Goal: Task Accomplishment & Management: Manage account settings

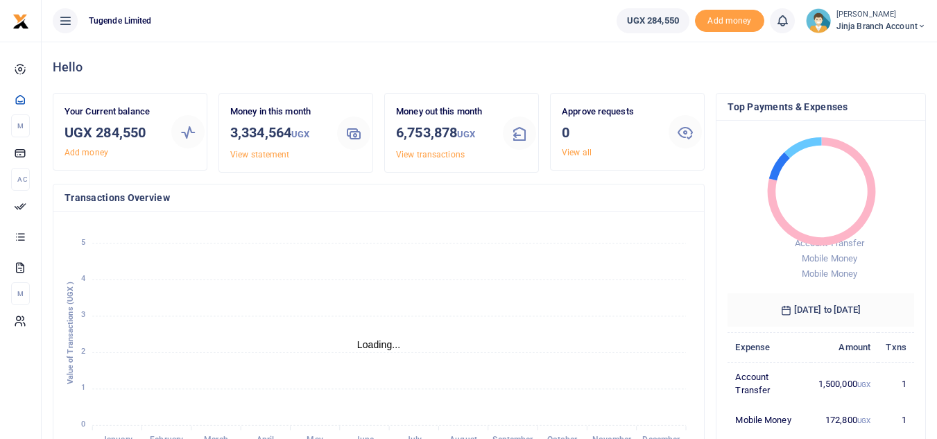
scroll to position [11, 11]
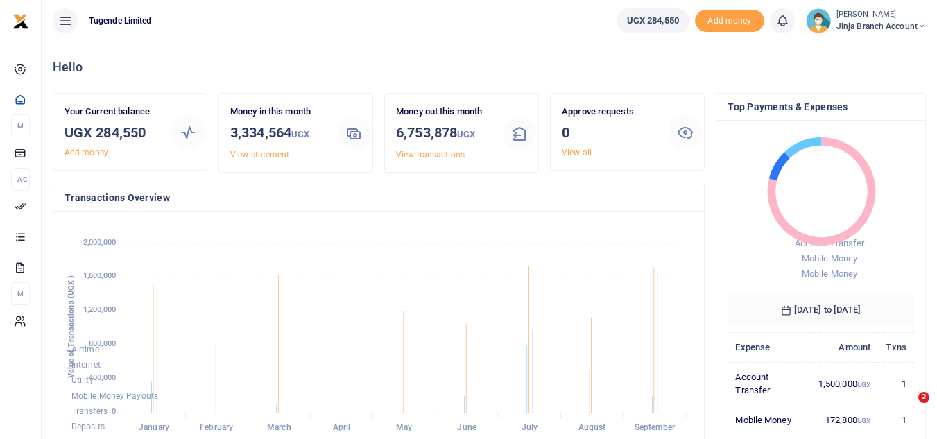
scroll to position [11, 11]
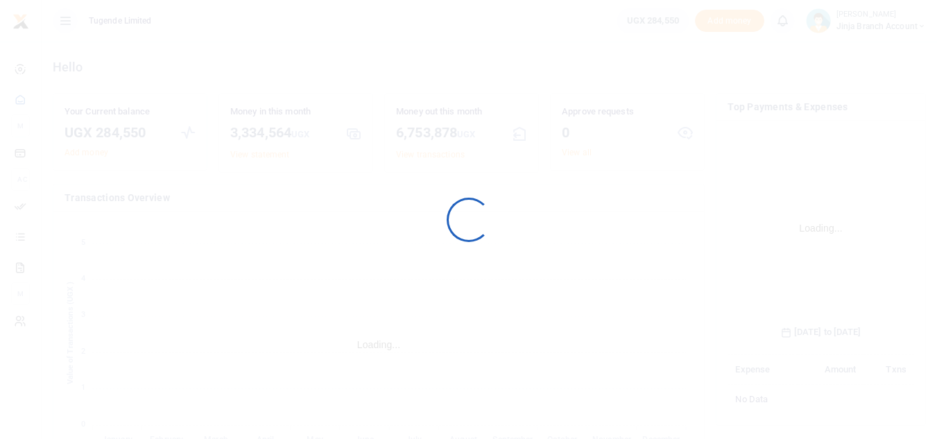
scroll to position [207, 176]
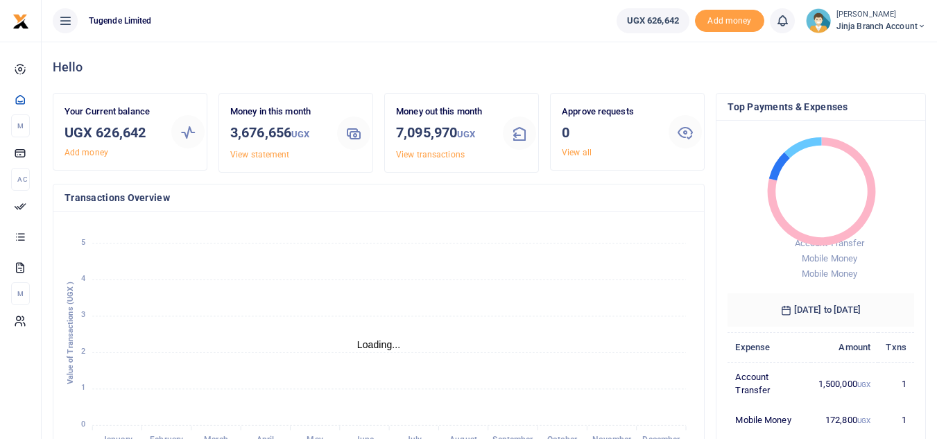
scroll to position [11, 11]
click at [261, 152] on link "View statement" at bounding box center [259, 155] width 59 height 10
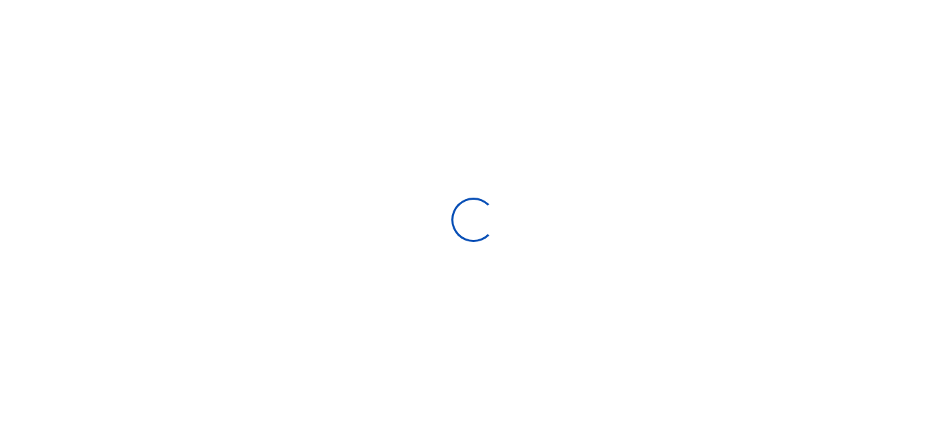
select select "ALL"
type input "08/28/2025 - 09/26/2025"
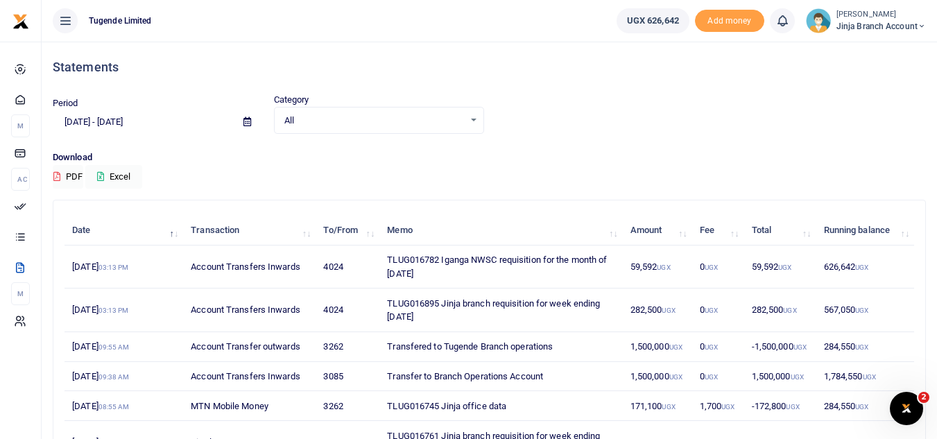
click at [888, 28] on span "Jinja branch account" at bounding box center [880, 26] width 89 height 12
click at [865, 53] on link "Switch accounts" at bounding box center [872, 50] width 110 height 19
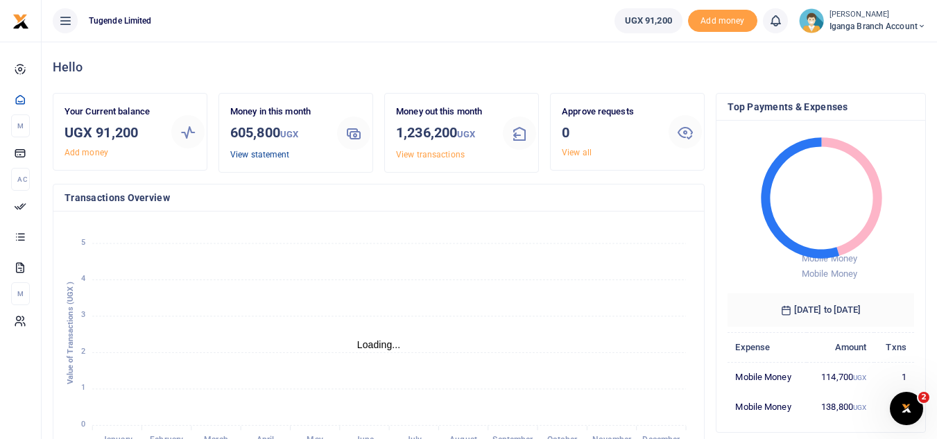
scroll to position [11, 11]
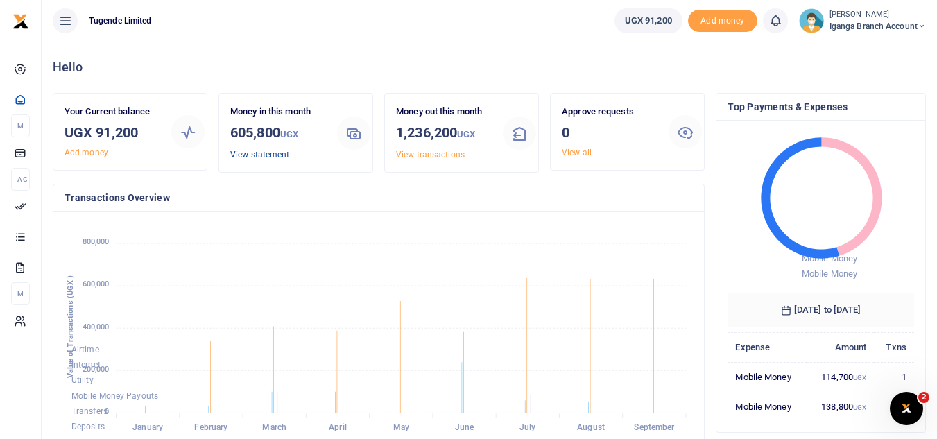
click at [266, 150] on link "View statement" at bounding box center [259, 155] width 59 height 10
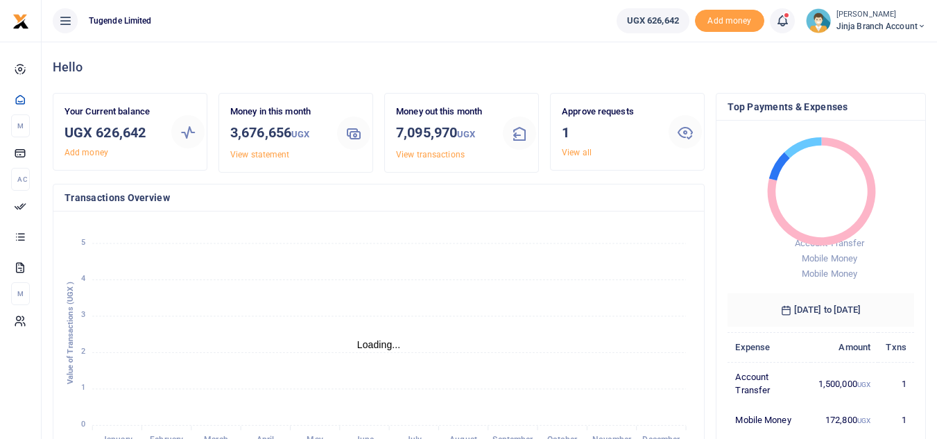
scroll to position [11, 11]
click at [570, 155] on link "View all" at bounding box center [577, 153] width 30 height 10
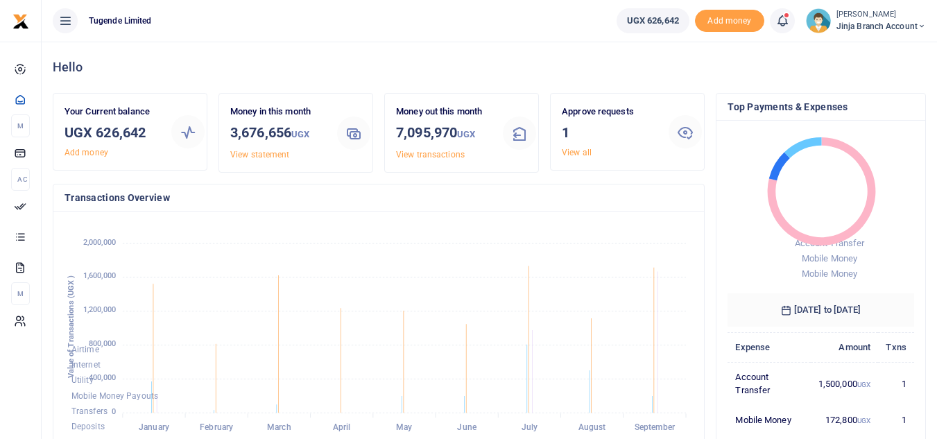
click at [570, 158] on div "Approve requests 1 View all" at bounding box center [609, 132] width 107 height 54
click at [570, 148] on link "View all" at bounding box center [577, 153] width 30 height 10
click at [580, 150] on link "View all" at bounding box center [577, 153] width 30 height 10
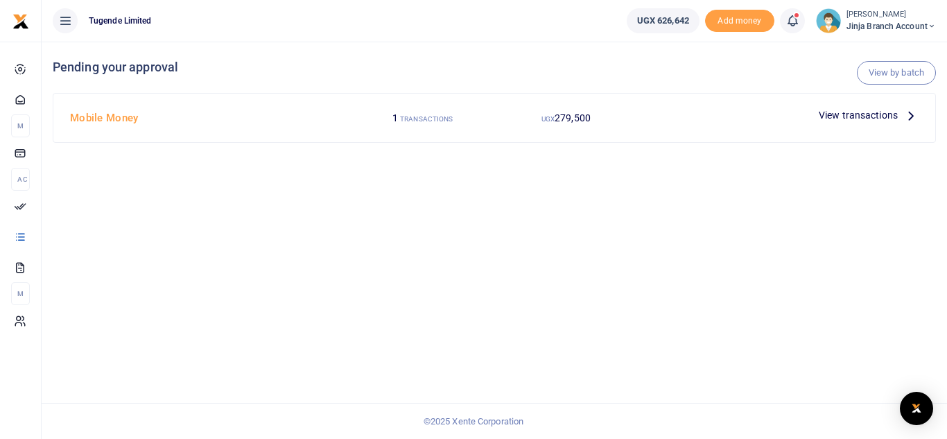
click at [910, 117] on icon at bounding box center [911, 114] width 15 height 15
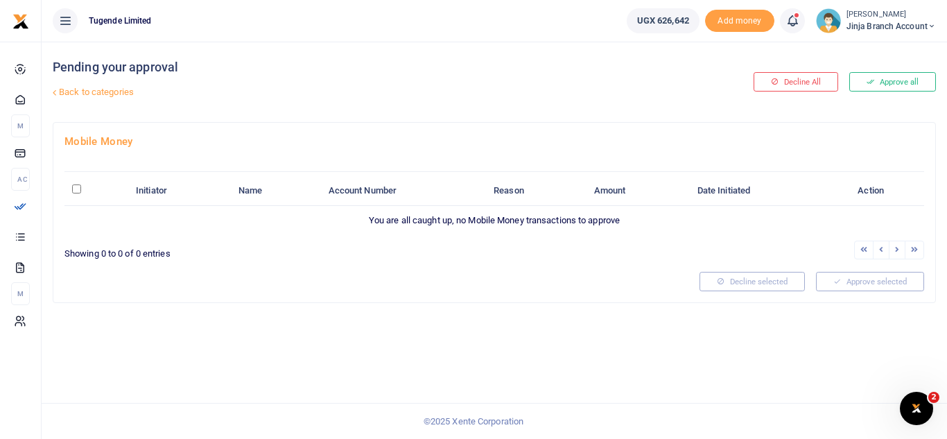
click at [529, 153] on div "Mobile Money Initiator Name Account Number Reason Amount Date Initiated Action …" at bounding box center [494, 213] width 882 height 180
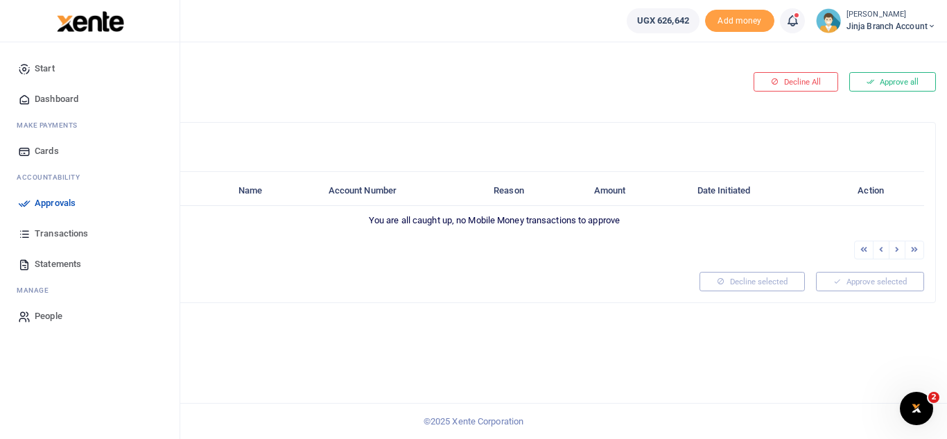
click at [74, 100] on span "Dashboard" at bounding box center [57, 99] width 44 height 14
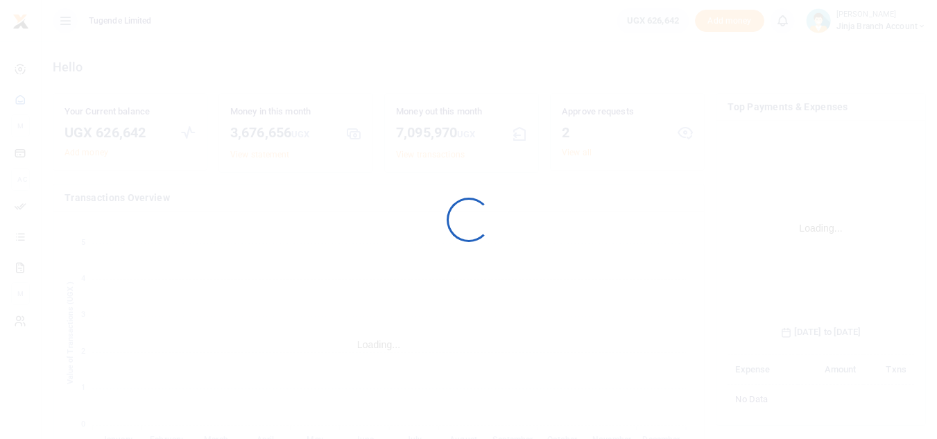
scroll to position [207, 176]
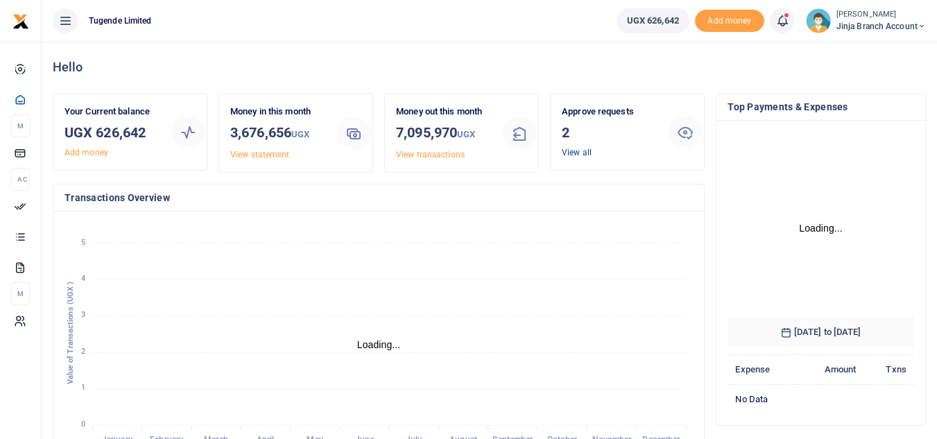
click at [584, 148] on link "View all" at bounding box center [577, 153] width 30 height 10
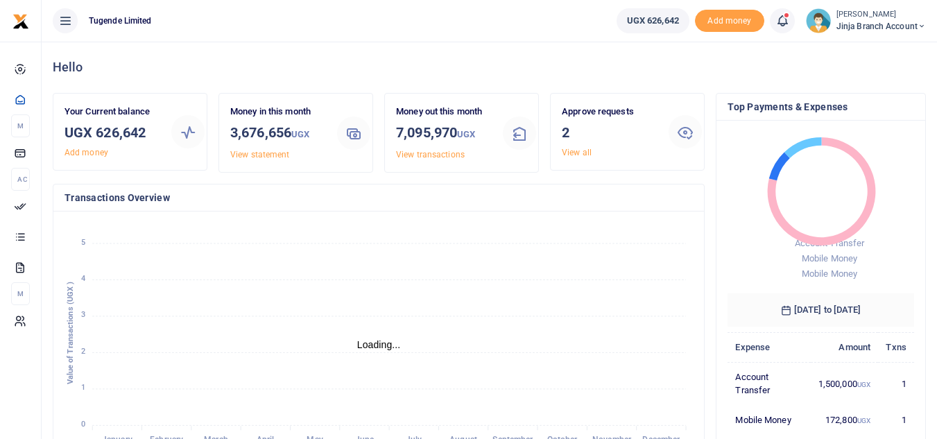
scroll to position [11, 11]
click at [577, 153] on link "View all" at bounding box center [577, 153] width 30 height 10
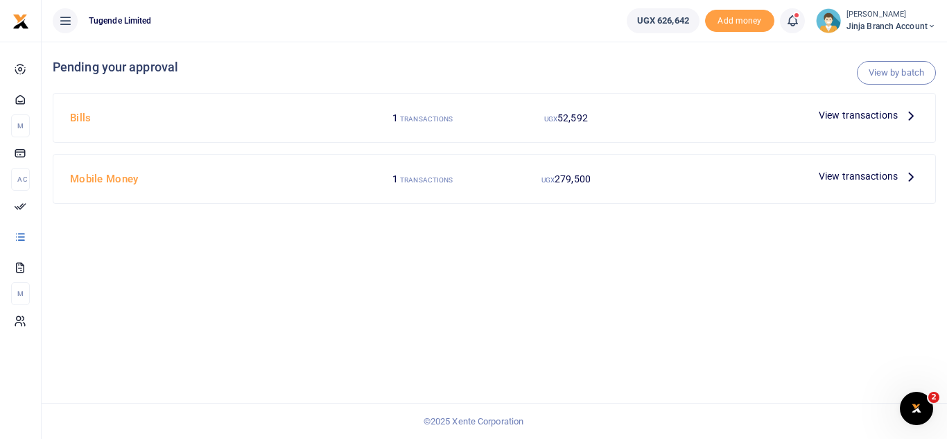
click at [913, 175] on icon at bounding box center [911, 175] width 15 height 15
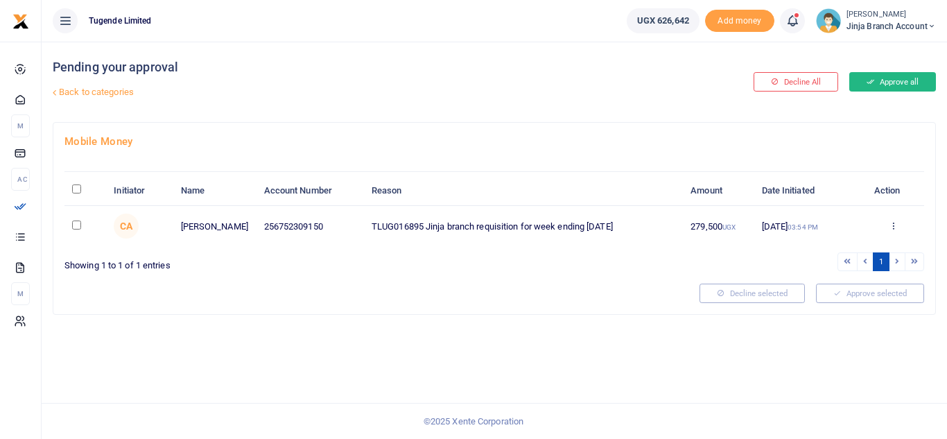
click at [884, 78] on button "Approve all" at bounding box center [892, 81] width 87 height 19
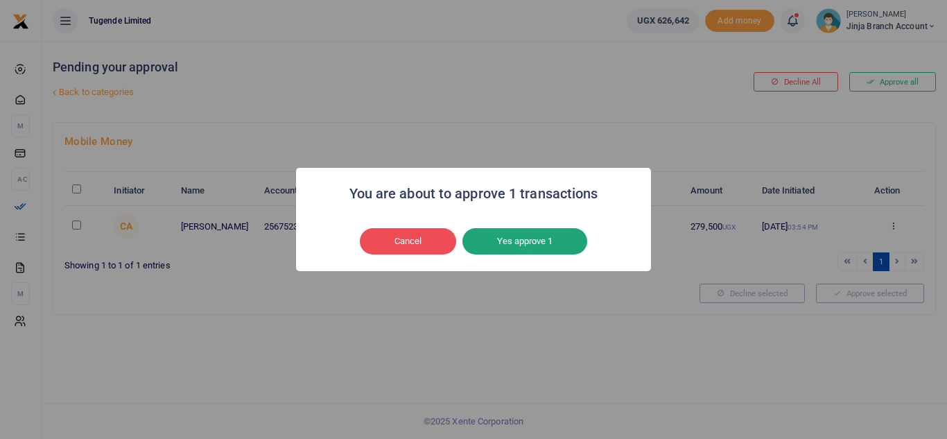
click at [512, 232] on button "Yes approve 1" at bounding box center [524, 241] width 125 height 26
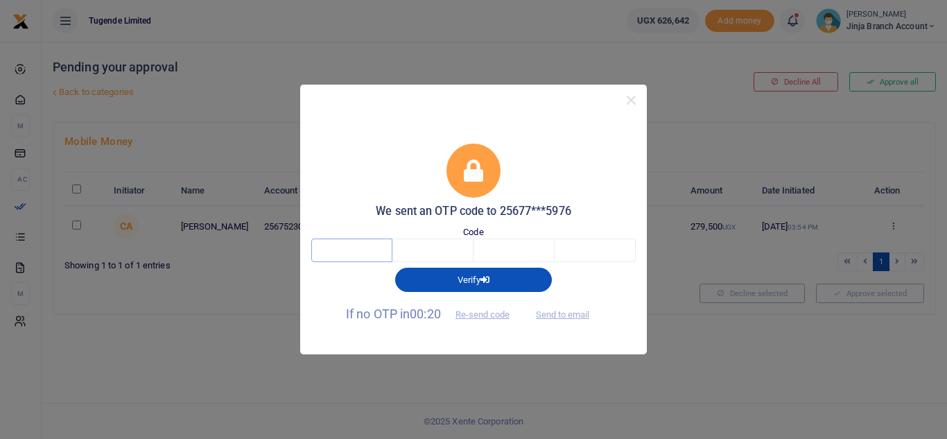
click at [367, 249] on input "text" at bounding box center [351, 251] width 81 height 24
type input "1"
type input "8"
type input "4"
type input "1"
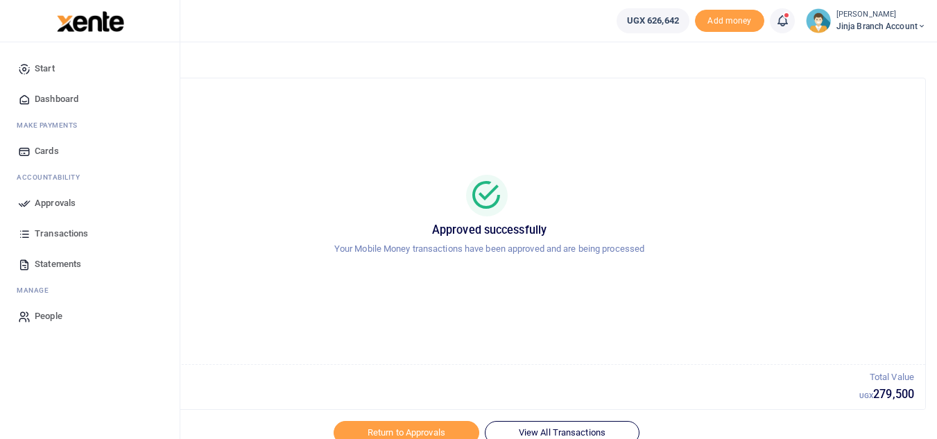
click at [75, 98] on span "Dashboard" at bounding box center [57, 99] width 44 height 14
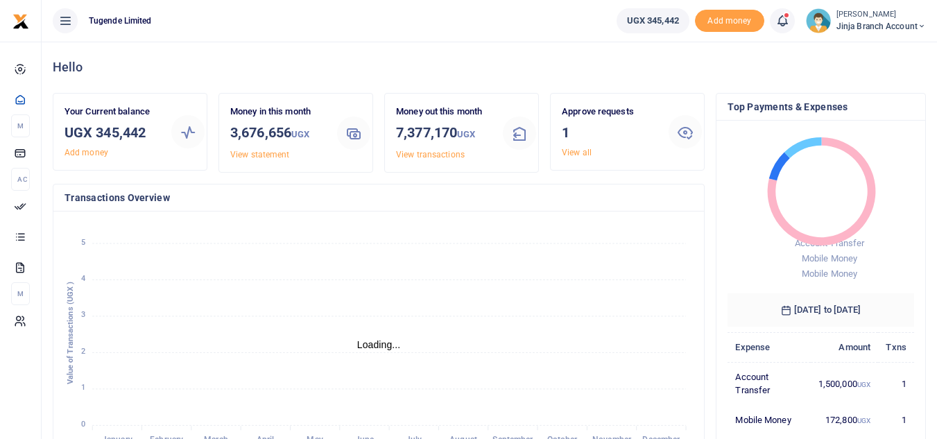
scroll to position [11, 11]
click at [582, 153] on link "View all" at bounding box center [577, 153] width 30 height 10
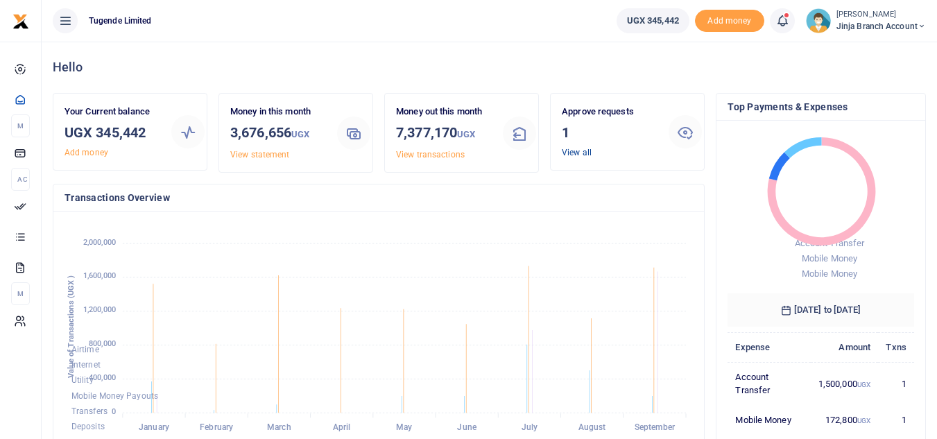
click at [577, 153] on link "View all" at bounding box center [577, 153] width 30 height 10
click at [593, 154] on div "Approve requests 1 View all" at bounding box center [609, 132] width 107 height 54
click at [571, 149] on link "View all" at bounding box center [577, 153] width 30 height 10
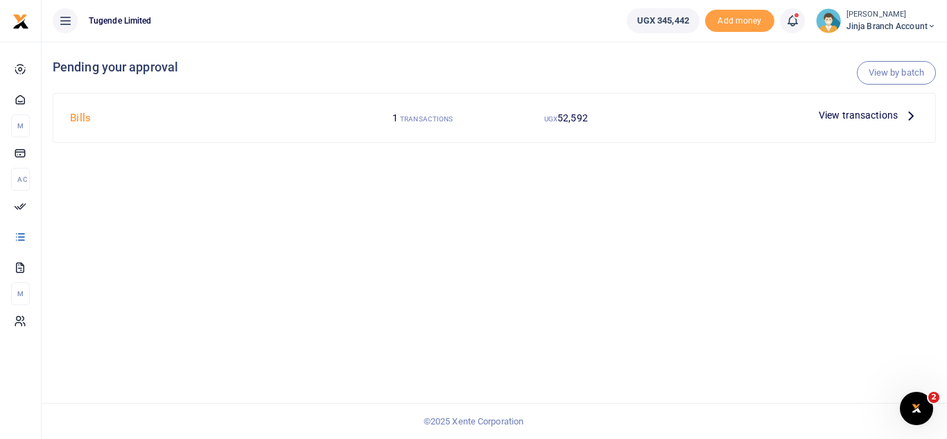
click at [901, 109] on p "View transactions" at bounding box center [869, 114] width 100 height 15
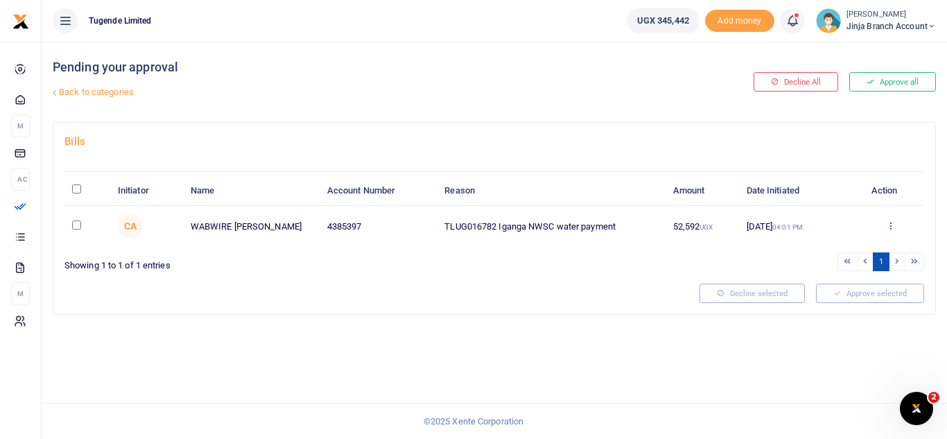
click at [888, 227] on icon at bounding box center [890, 226] width 9 height 10
click at [841, 250] on link "Approve" at bounding box center [841, 248] width 110 height 19
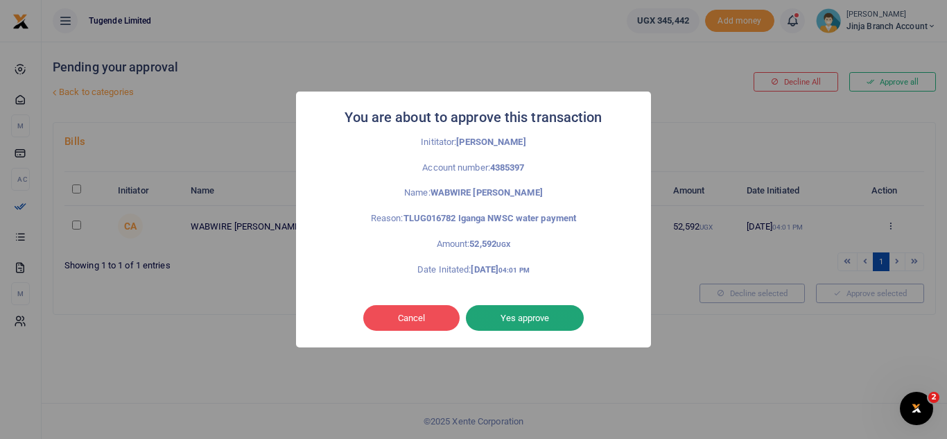
click at [508, 311] on button "Yes approve" at bounding box center [525, 318] width 118 height 26
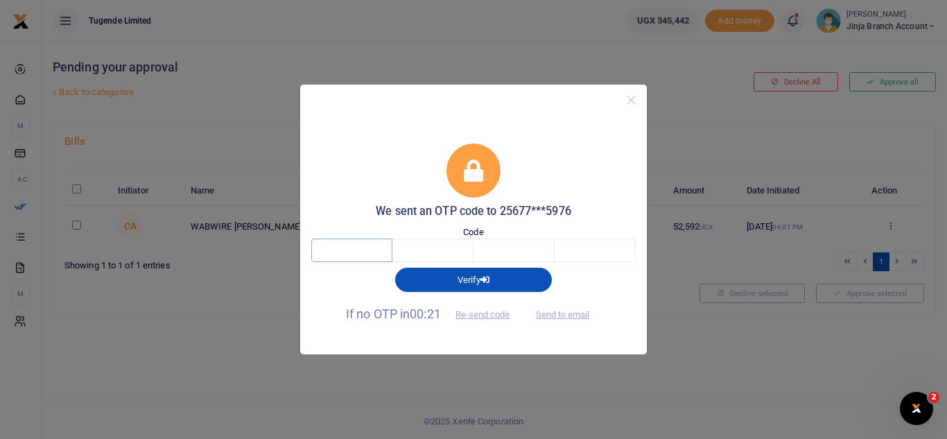
click at [362, 254] on input "text" at bounding box center [351, 251] width 81 height 24
type input "1"
type input "4"
type input "8"
type input "0"
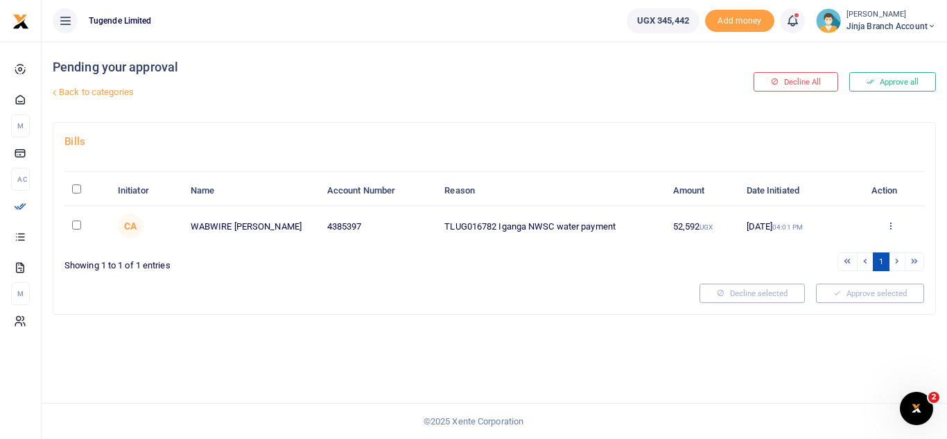
click at [890, 230] on icon at bounding box center [890, 226] width 9 height 10
drag, startPoint x: 236, startPoint y: 98, endPoint x: 223, endPoint y: 98, distance: 13.2
click at [234, 98] on link "Back to categories" at bounding box center [343, 92] width 589 height 24
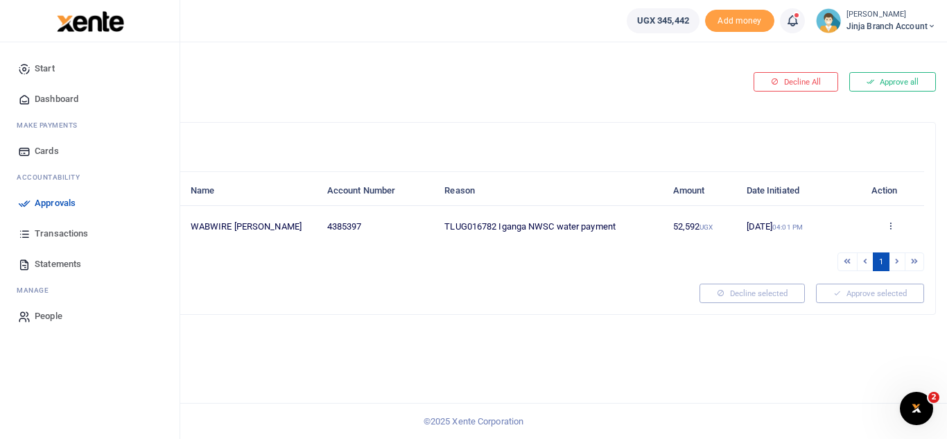
click at [67, 103] on span "Dashboard" at bounding box center [57, 99] width 44 height 14
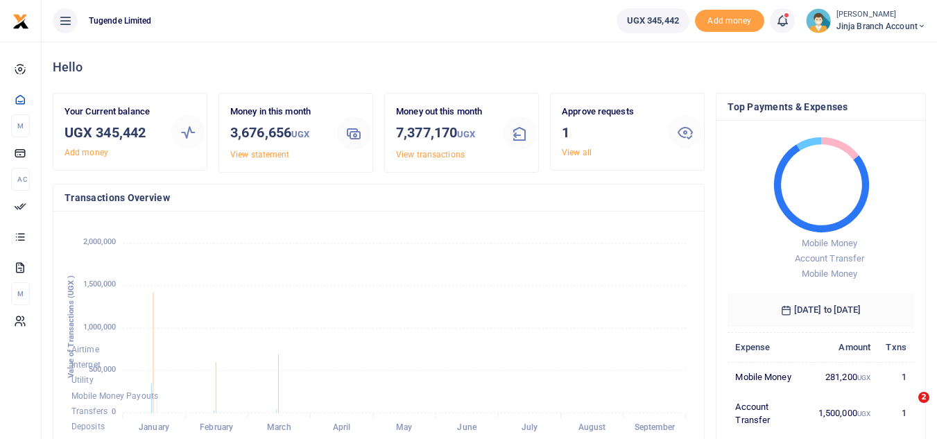
scroll to position [11, 11]
click at [577, 153] on link "View all" at bounding box center [577, 153] width 30 height 10
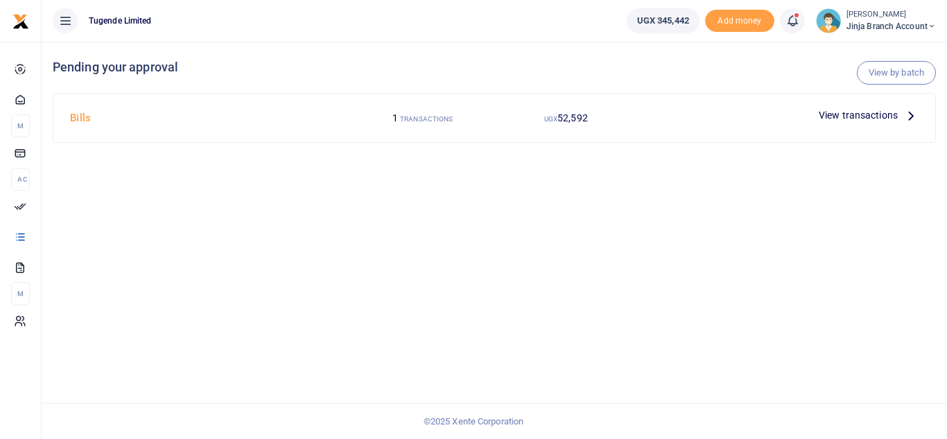
click at [900, 112] on p "View transactions" at bounding box center [869, 114] width 100 height 15
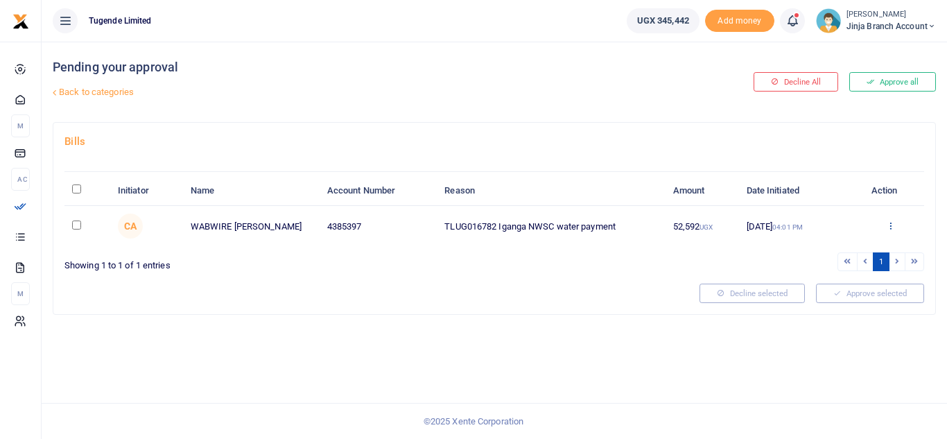
click at [888, 228] on icon at bounding box center [890, 226] width 9 height 10
click at [829, 251] on link "Approve" at bounding box center [841, 248] width 110 height 19
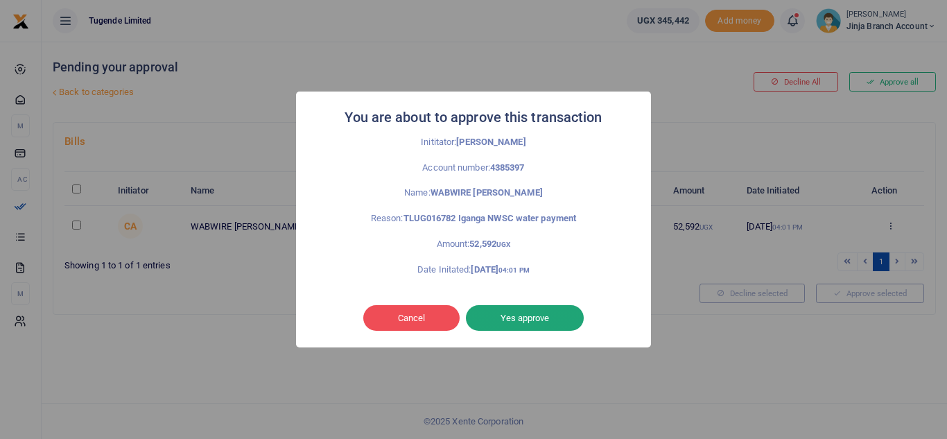
click at [503, 325] on button "Yes approve" at bounding box center [525, 318] width 118 height 26
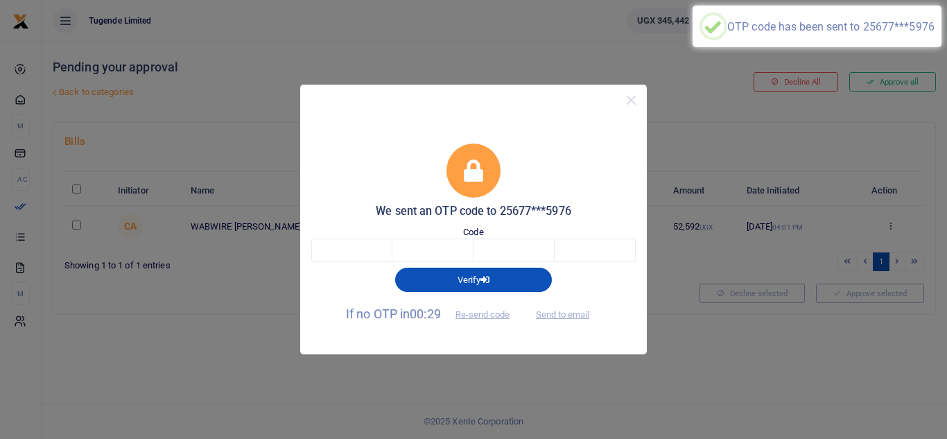
click at [557, 310] on span "Send to email" at bounding box center [562, 313] width 77 height 15
click at [574, 313] on span "Send to email" at bounding box center [562, 313] width 77 height 15
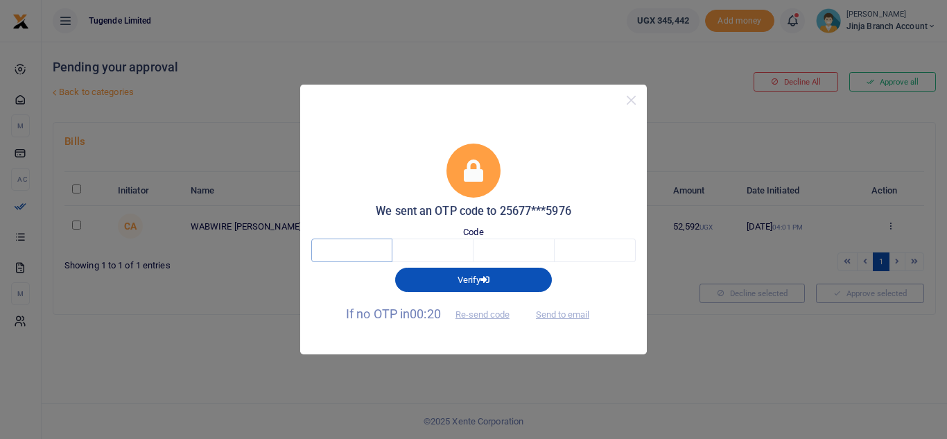
click at [357, 250] on input "text" at bounding box center [351, 251] width 81 height 24
type input "1"
type input "5"
type input "2"
type input "0"
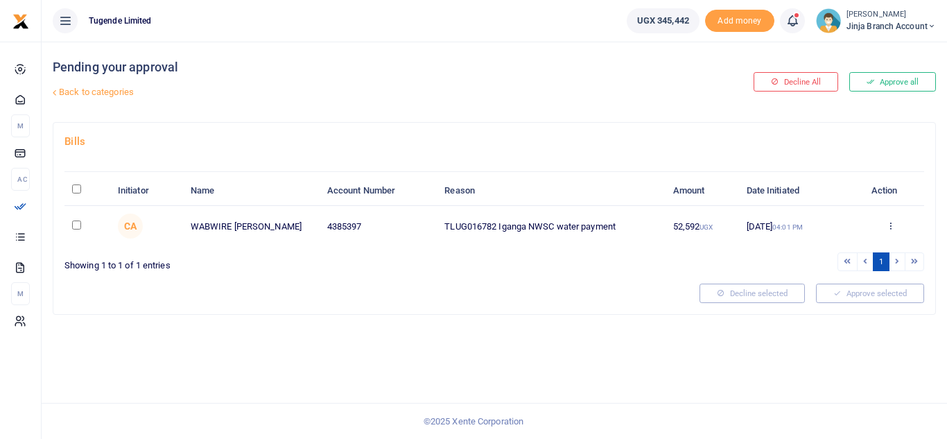
click at [896, 222] on div "Approve Decline Details" at bounding box center [890, 227] width 51 height 14
click at [888, 223] on icon at bounding box center [890, 226] width 9 height 10
click at [859, 253] on link "Approve" at bounding box center [841, 248] width 110 height 19
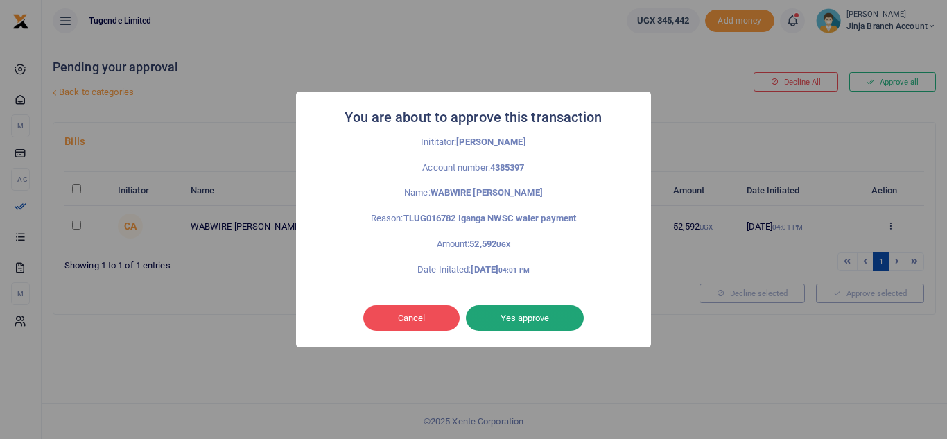
click at [512, 319] on button "Yes approve" at bounding box center [525, 318] width 118 height 26
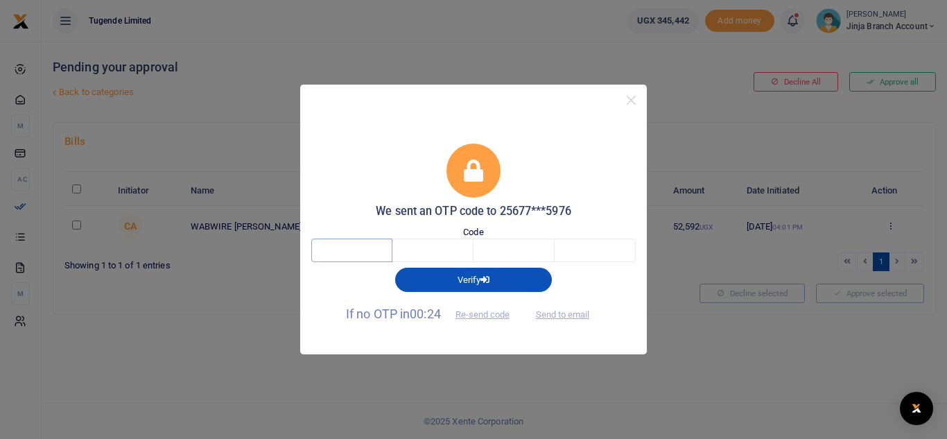
click at [365, 252] on input "text" at bounding box center [351, 251] width 81 height 24
type input "6"
type input "2"
type input "7"
type input "2"
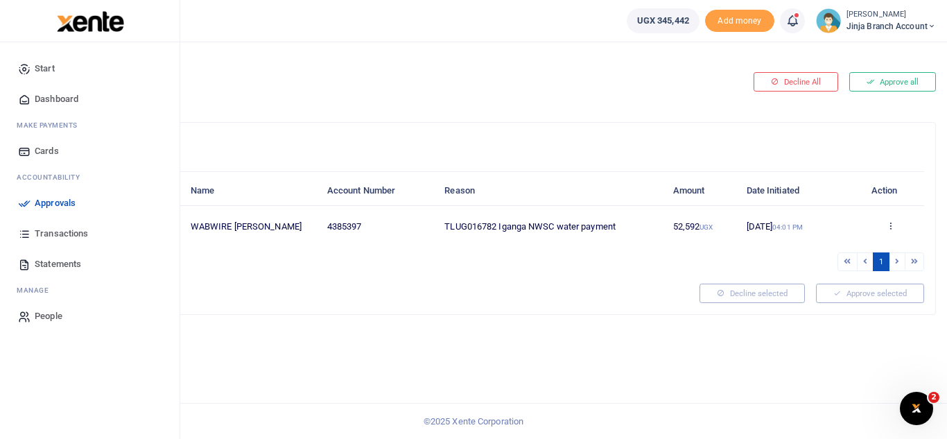
click at [60, 97] on span "Dashboard" at bounding box center [57, 99] width 44 height 14
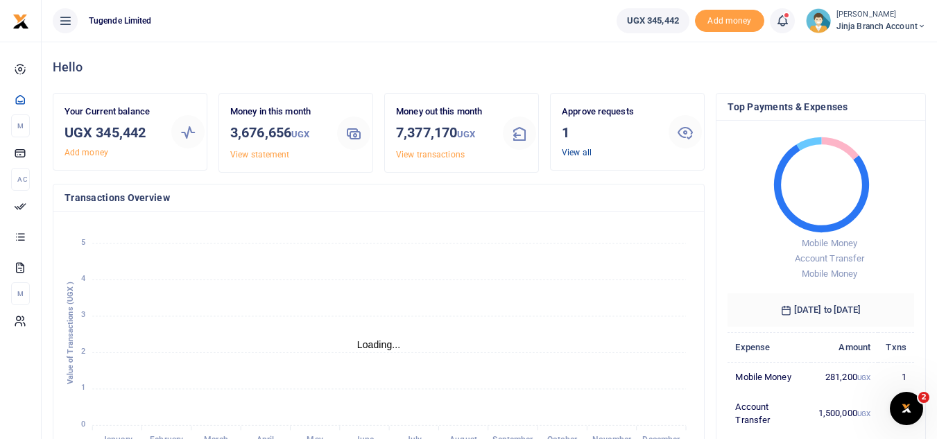
scroll to position [11, 11]
click at [571, 151] on link "View all" at bounding box center [577, 153] width 30 height 10
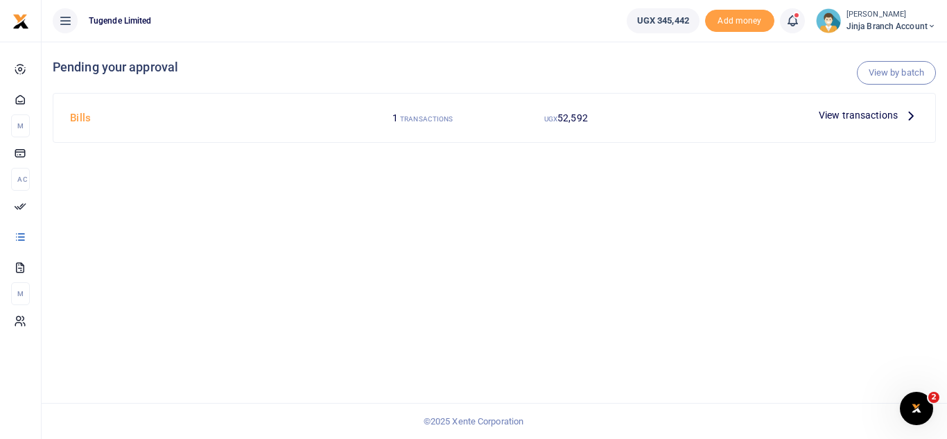
click at [902, 117] on p "View transactions" at bounding box center [869, 114] width 100 height 15
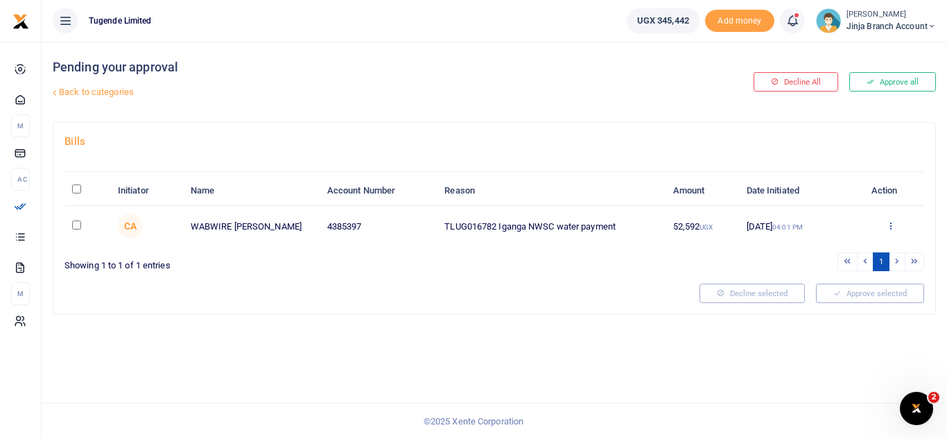
click at [893, 223] on icon at bounding box center [890, 226] width 9 height 10
click at [820, 250] on link "Approve" at bounding box center [841, 248] width 110 height 19
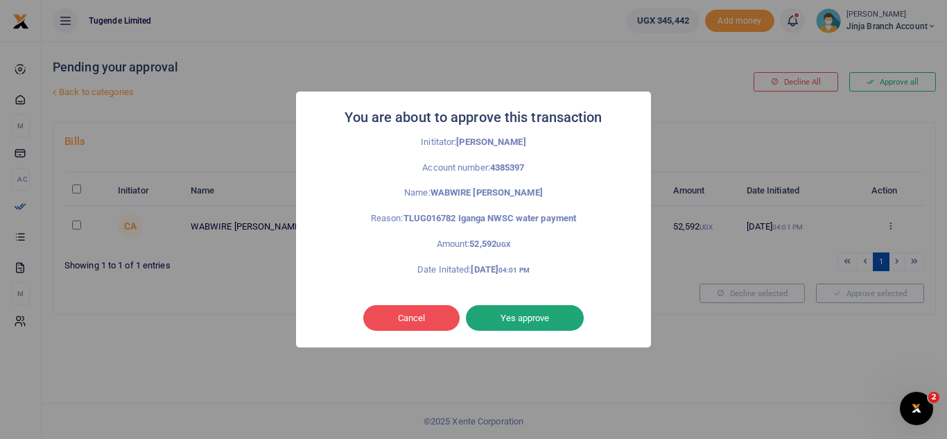
click at [521, 311] on button "Yes approve" at bounding box center [525, 318] width 118 height 26
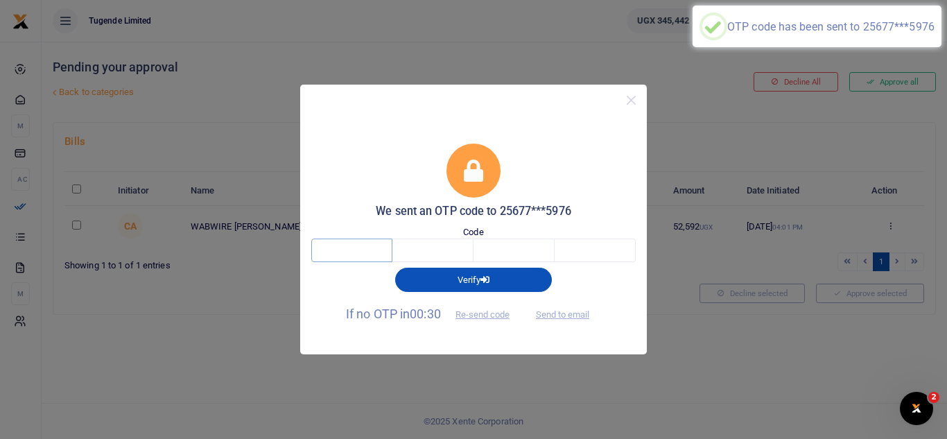
click at [341, 248] on input "text" at bounding box center [351, 251] width 81 height 24
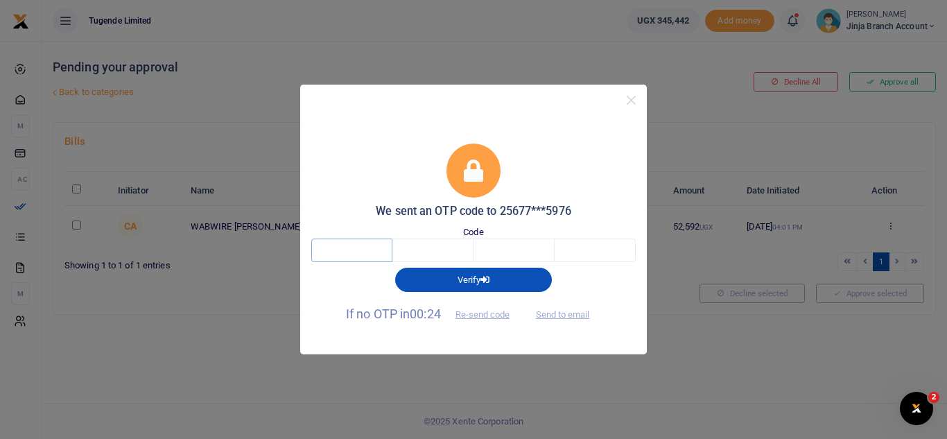
click at [341, 248] on input "text" at bounding box center [351, 251] width 81 height 24
type input "4"
type input "2"
type input "7"
type input "3"
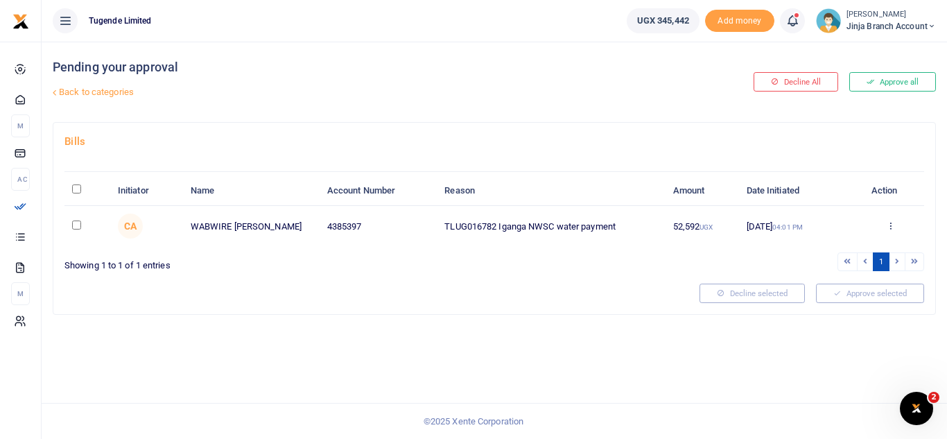
click at [881, 24] on span "Jinja branch account" at bounding box center [891, 26] width 89 height 12
click at [878, 51] on link "Switch accounts" at bounding box center [882, 50] width 110 height 19
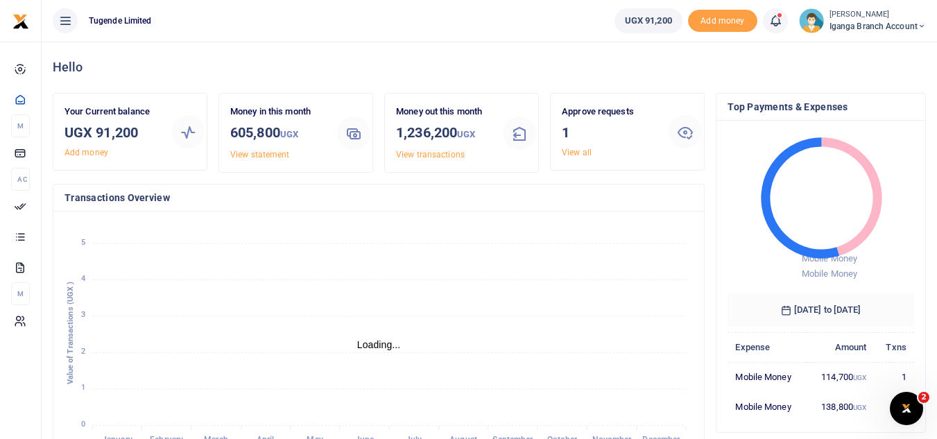
scroll to position [11, 11]
click at [578, 153] on link "View all" at bounding box center [577, 153] width 30 height 10
click at [576, 154] on link "View all" at bounding box center [577, 153] width 30 height 10
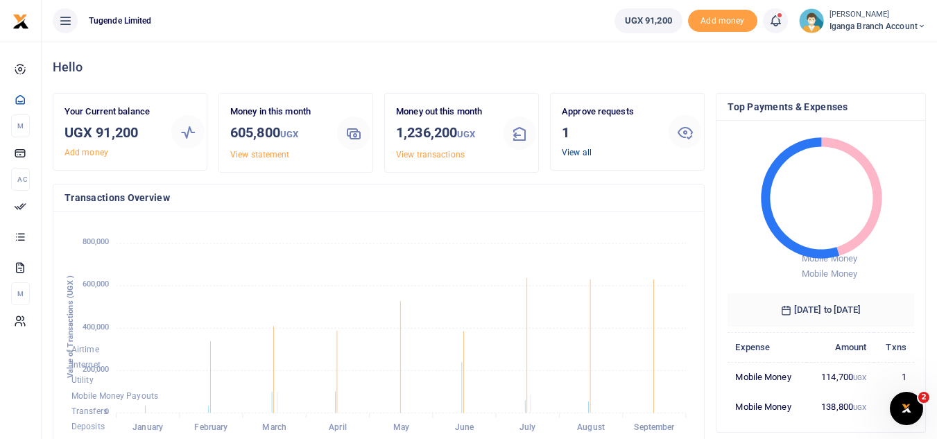
click at [578, 155] on link "View all" at bounding box center [577, 153] width 30 height 10
click at [573, 150] on link "View all" at bounding box center [577, 153] width 30 height 10
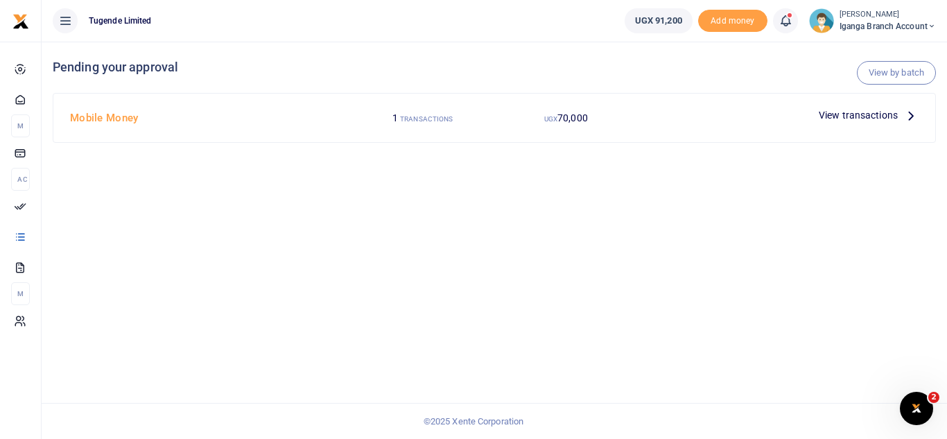
click at [904, 116] on icon at bounding box center [911, 114] width 15 height 15
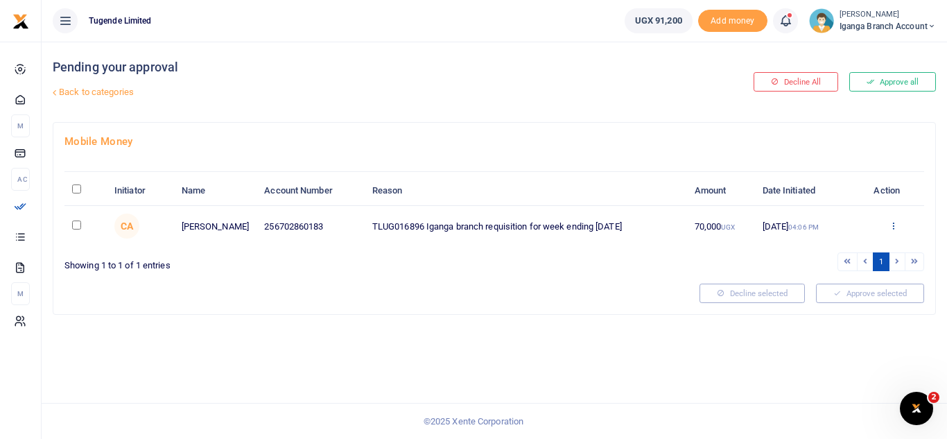
click at [890, 224] on icon at bounding box center [893, 226] width 9 height 10
click at [837, 244] on link "Approve" at bounding box center [843, 248] width 110 height 19
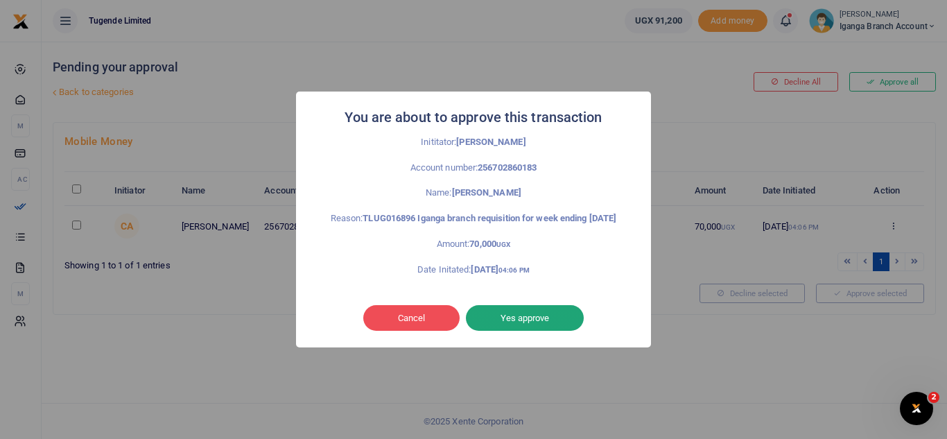
click at [516, 315] on button "Yes approve" at bounding box center [525, 318] width 118 height 26
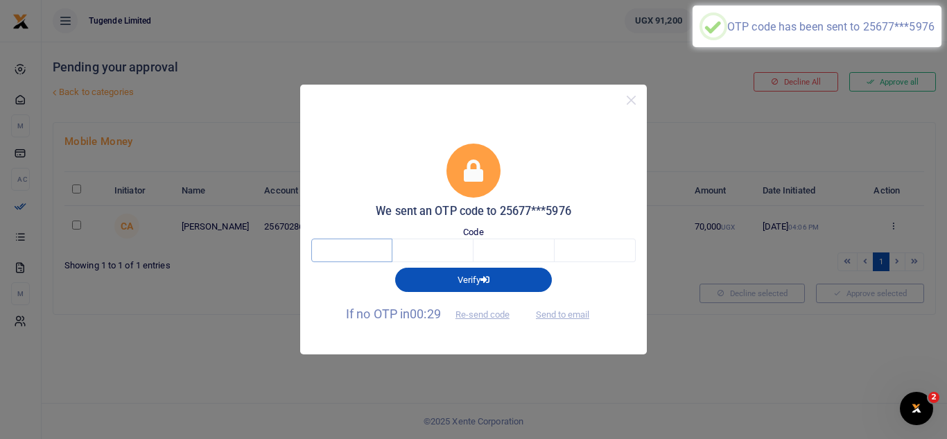
click at [356, 248] on input "text" at bounding box center [351, 251] width 81 height 24
click at [372, 247] on input "text" at bounding box center [351, 251] width 81 height 24
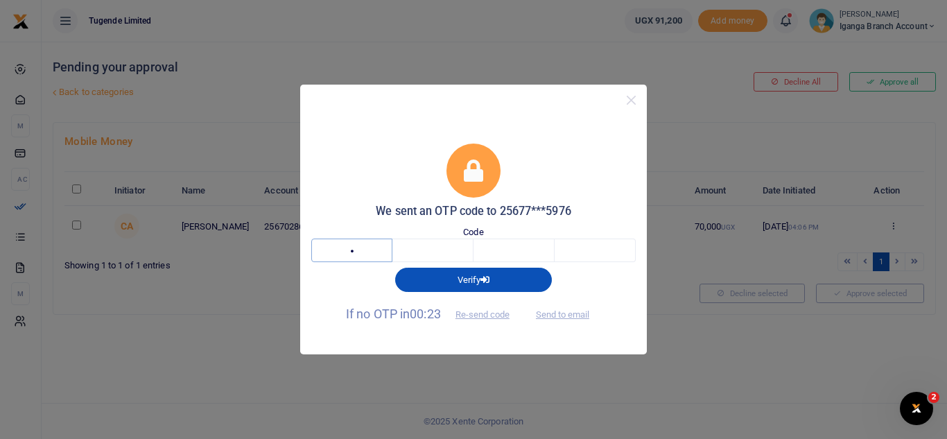
type input "9"
type input "7"
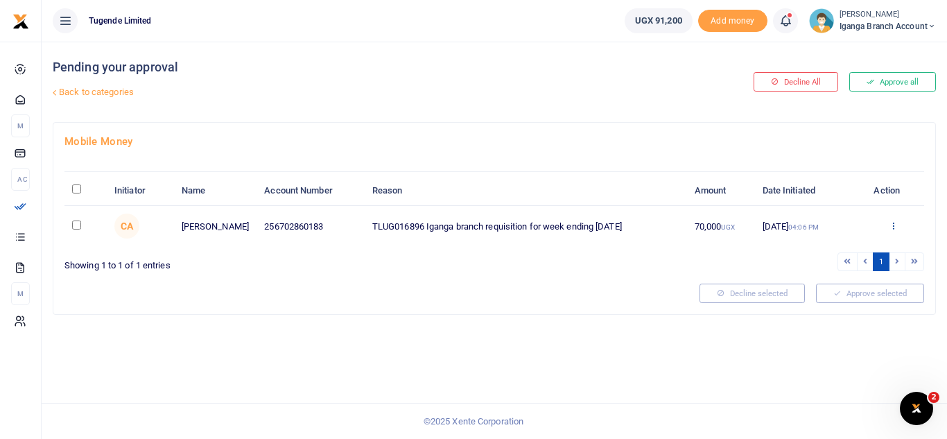
click at [897, 227] on icon at bounding box center [893, 226] width 9 height 10
click at [842, 247] on link "Approve" at bounding box center [843, 248] width 110 height 19
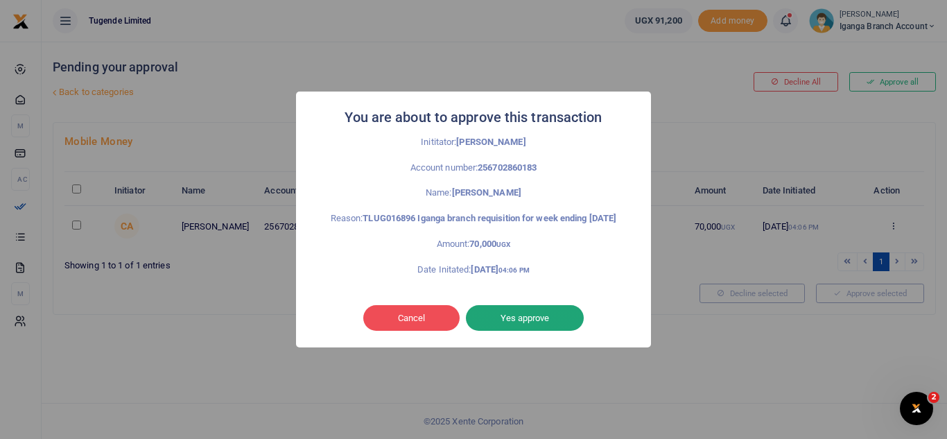
click at [517, 314] on button "Yes approve" at bounding box center [525, 318] width 118 height 26
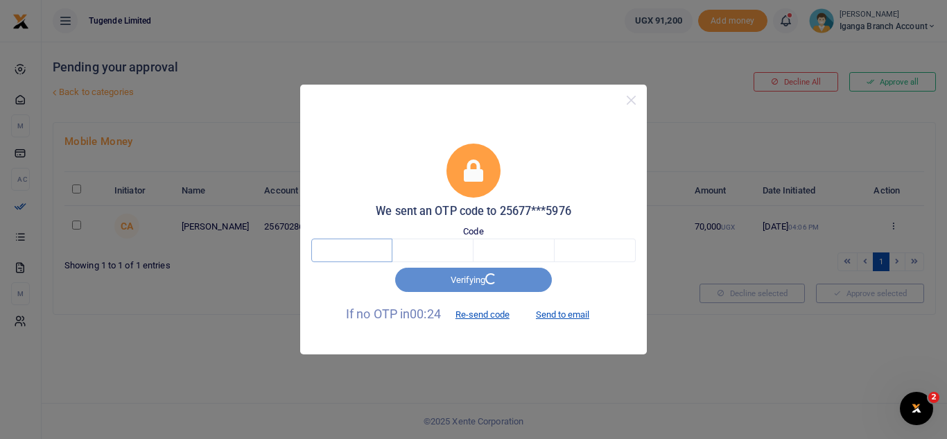
click at [334, 248] on input "text" at bounding box center [351, 251] width 81 height 24
type input "5"
type input "0"
type input "4"
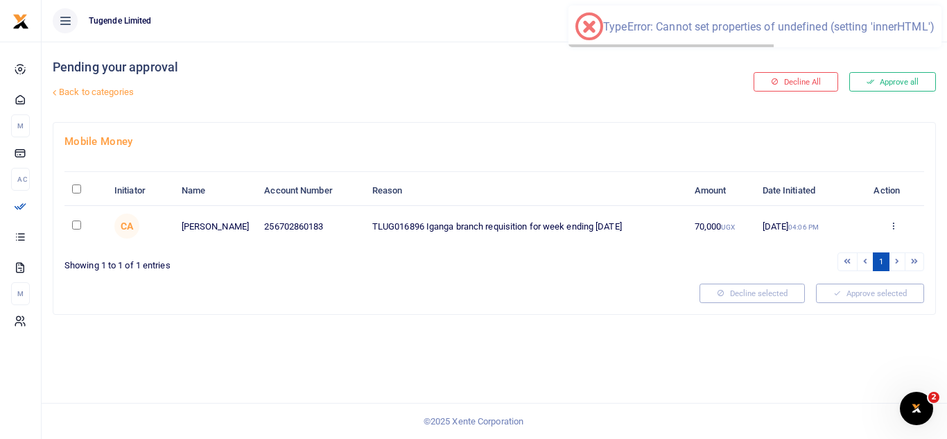
drag, startPoint x: 576, startPoint y: 28, endPoint x: 827, endPoint y: 41, distance: 250.7
click at [827, 41] on div "× TypeError: Cannot set properties of undefined (setting 'innerHTML') OK No Can…" at bounding box center [755, 27] width 373 height 42
click at [825, 33] on div "× TypeError: Cannot set properties of undefined (setting 'innerHTML') OK No Can…" at bounding box center [755, 27] width 373 height 42
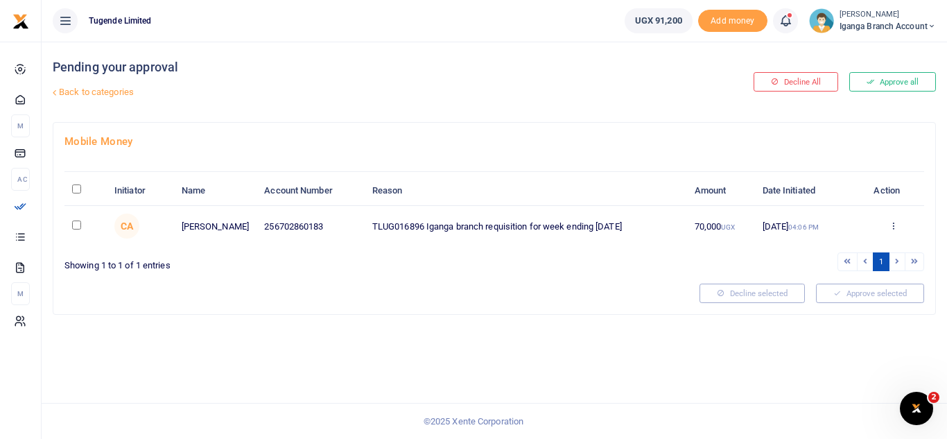
click at [863, 20] on span "Iganga Branch Account" at bounding box center [888, 26] width 96 height 12
click at [874, 125] on link "Logout" at bounding box center [883, 126] width 110 height 19
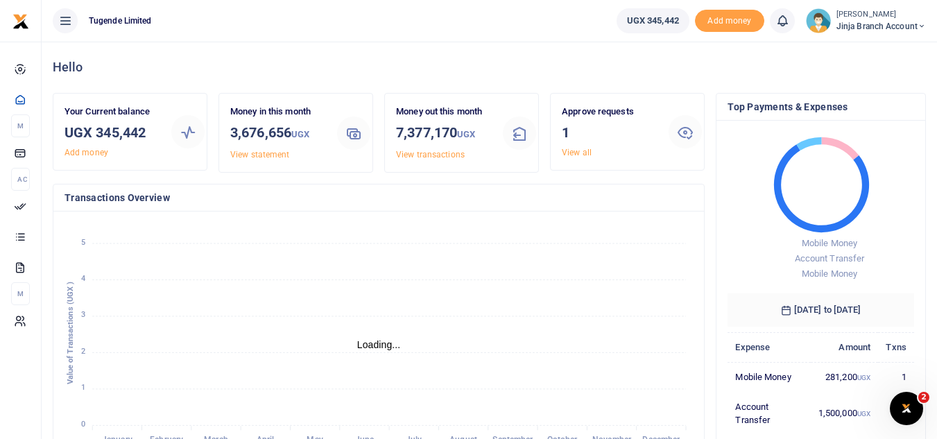
scroll to position [11, 11]
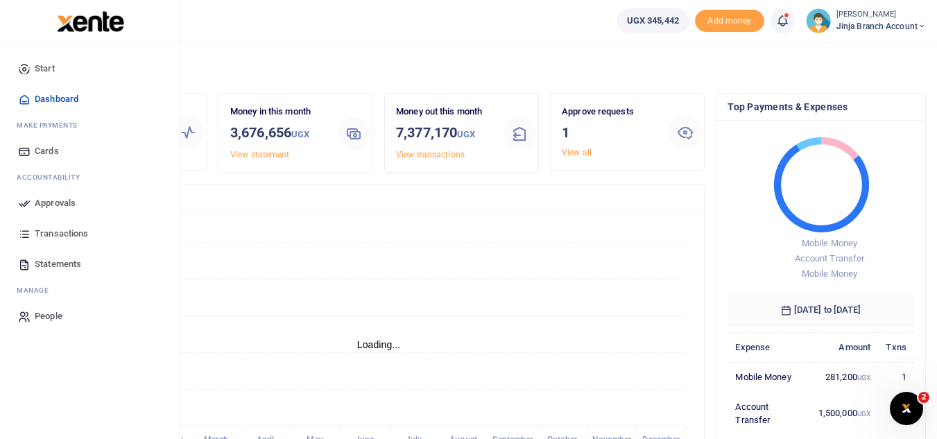
click at [67, 232] on span "Transactions" at bounding box center [61, 234] width 53 height 14
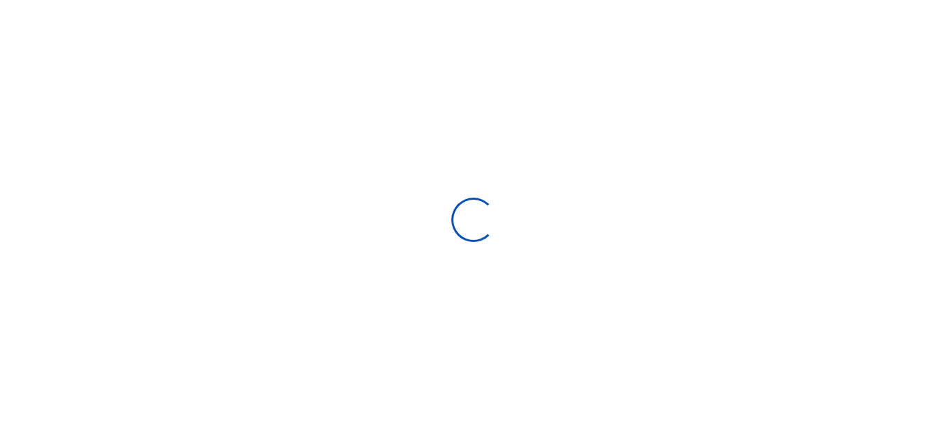
select select
type input "08/28/2025 - 09/26/2025"
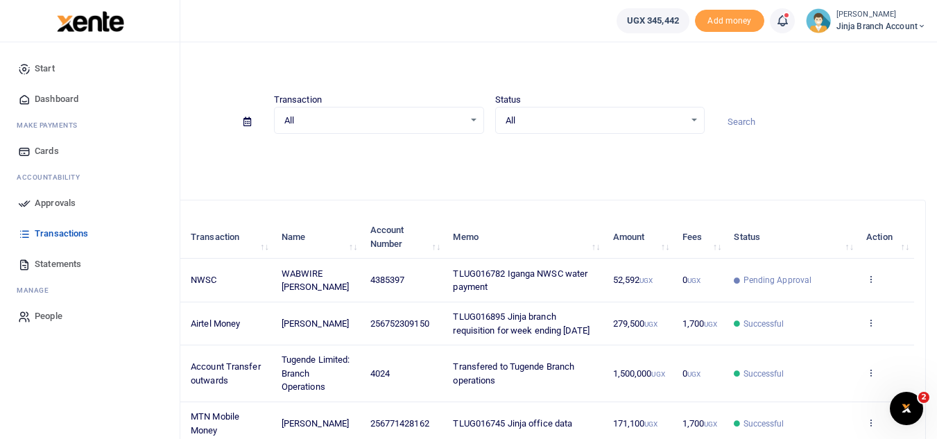
click at [81, 97] on link "Dashboard" at bounding box center [89, 99] width 157 height 31
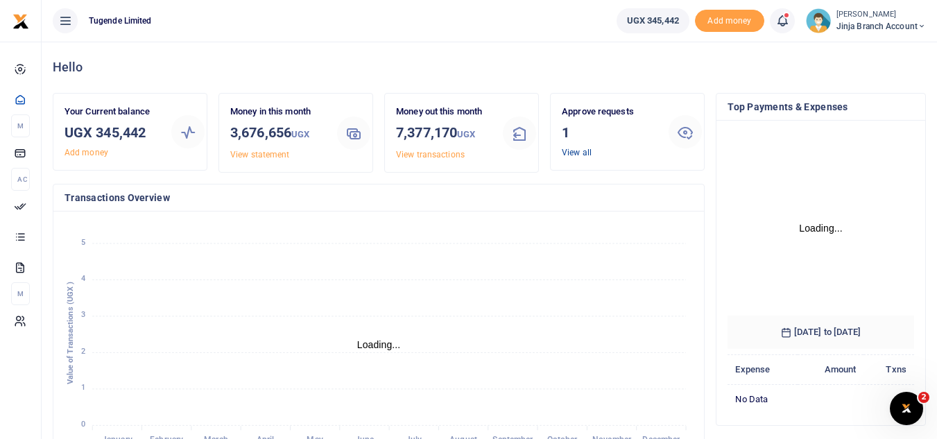
click at [577, 150] on link "View all" at bounding box center [577, 153] width 30 height 10
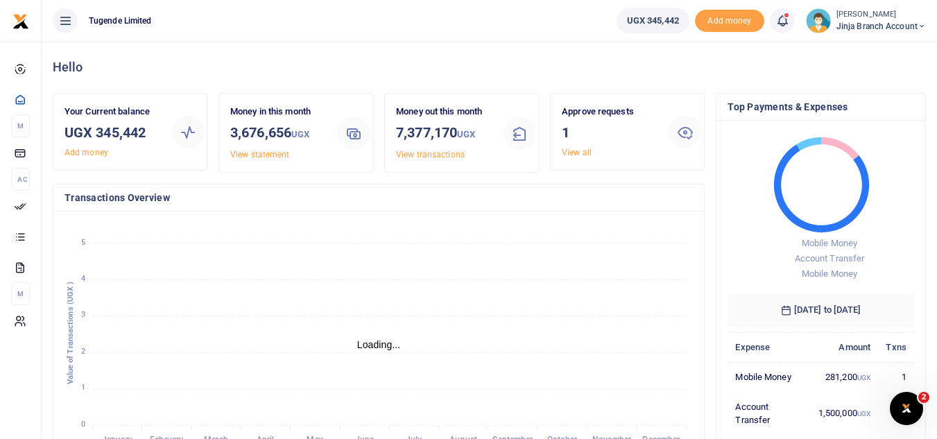
scroll to position [11, 11]
click at [577, 151] on link "View all" at bounding box center [577, 153] width 30 height 10
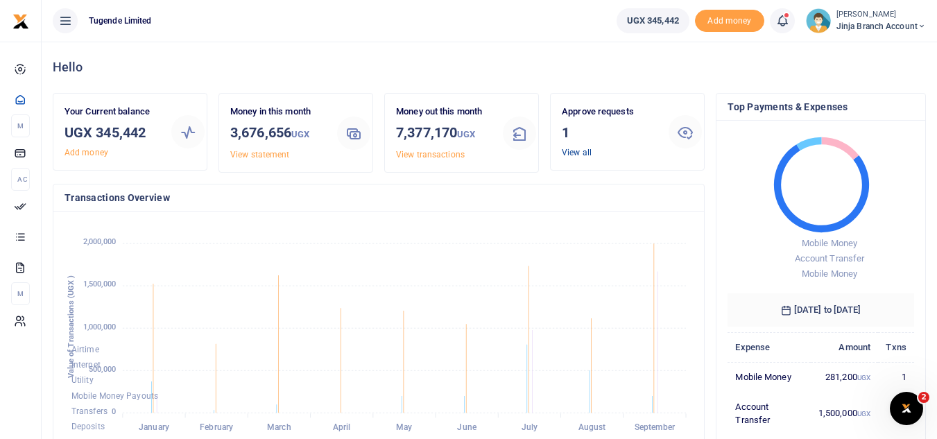
click at [579, 150] on link "View all" at bounding box center [577, 153] width 30 height 10
click at [578, 151] on link "View all" at bounding box center [577, 153] width 30 height 10
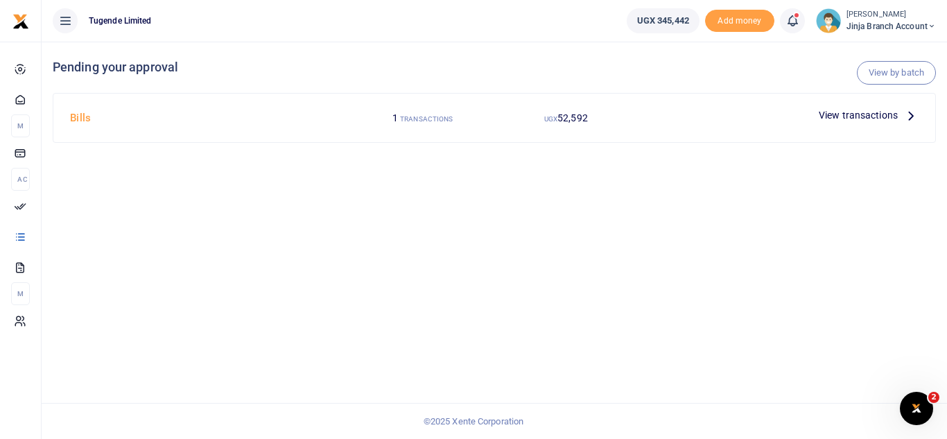
click at [900, 112] on p "View transactions" at bounding box center [869, 114] width 100 height 15
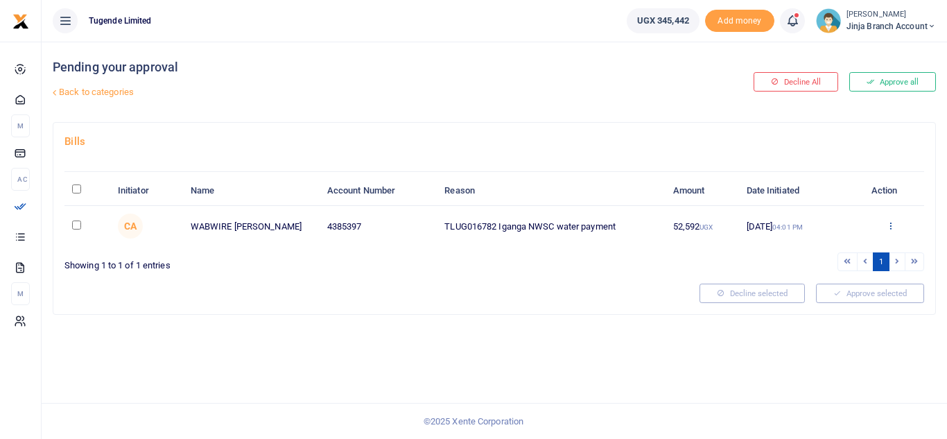
click at [889, 230] on link at bounding box center [890, 226] width 9 height 10
click at [832, 245] on link "Approve" at bounding box center [841, 248] width 110 height 19
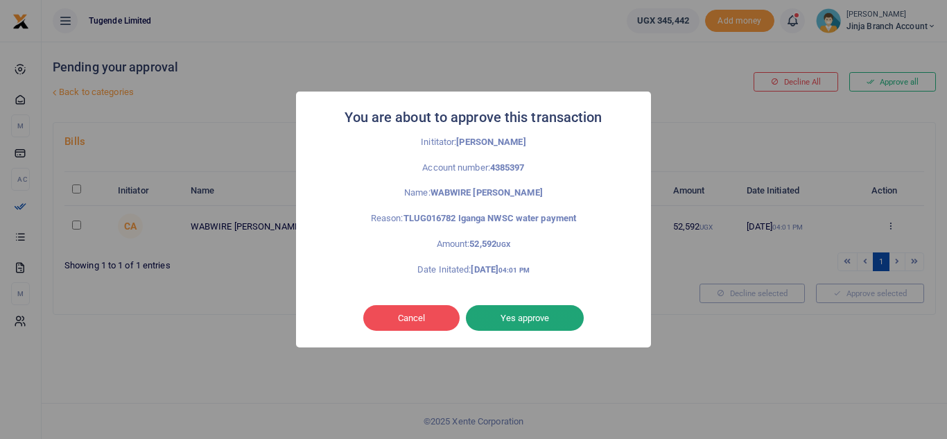
click at [501, 317] on button "Yes approve" at bounding box center [525, 318] width 118 height 26
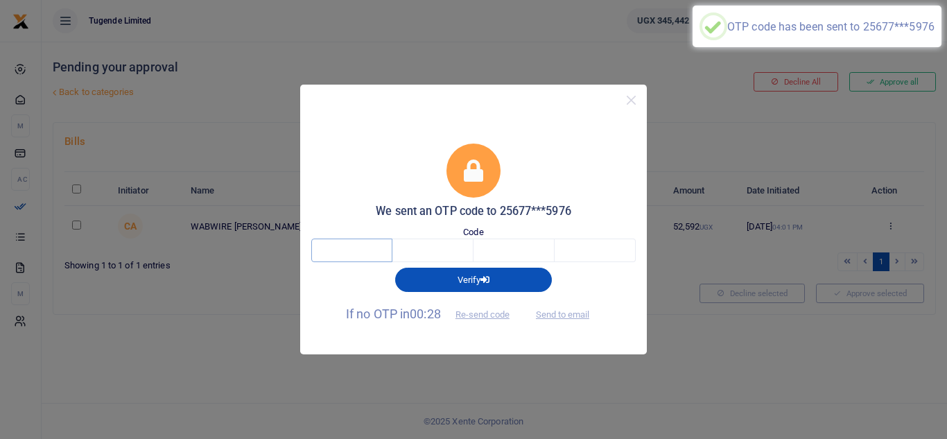
click at [385, 249] on input "text" at bounding box center [351, 251] width 81 height 24
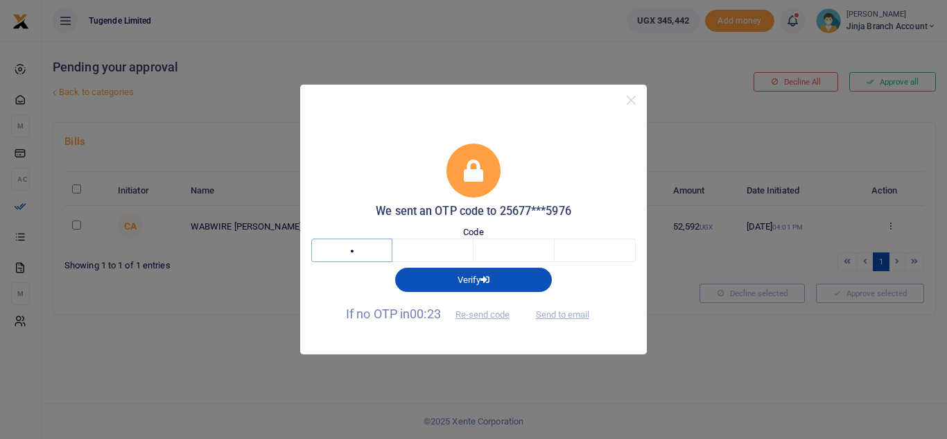
type input "3"
type input "4"
type input "3"
type input "5"
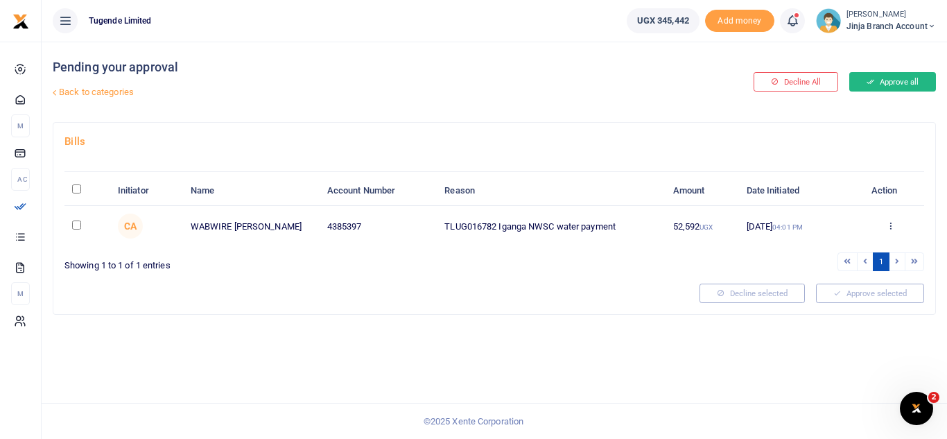
click at [901, 77] on button "Approve all" at bounding box center [892, 81] width 87 height 19
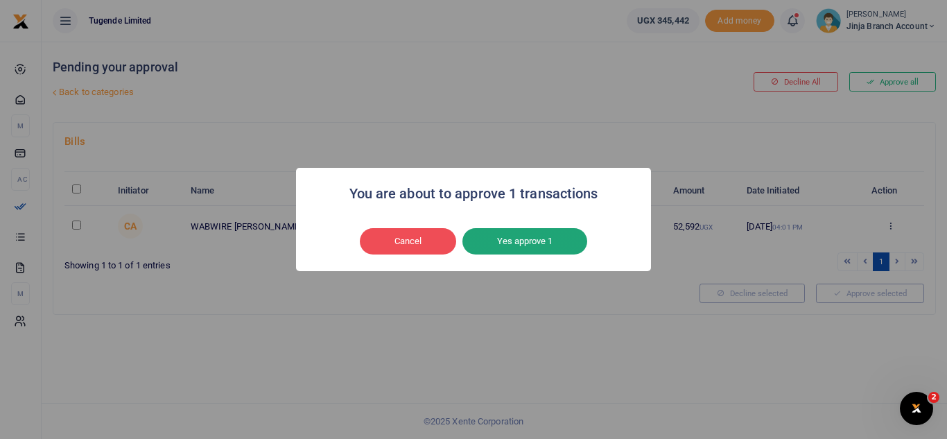
click at [520, 234] on button "Yes approve 1" at bounding box center [524, 241] width 125 height 26
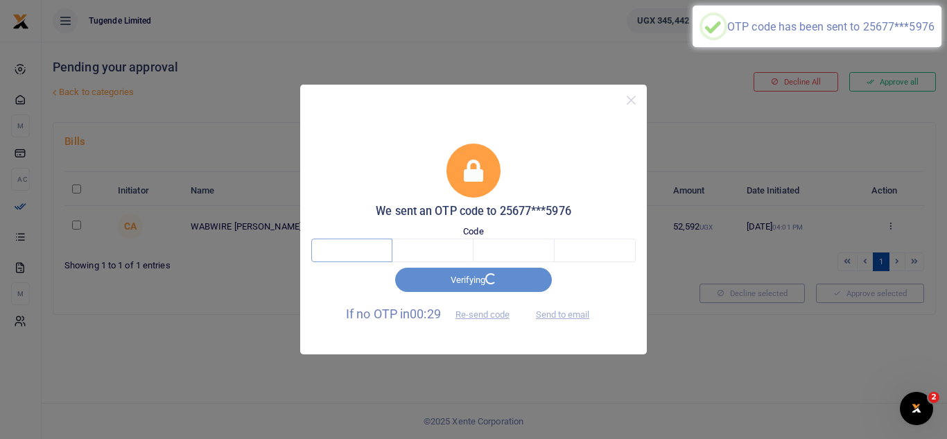
click at [370, 248] on input "text" at bounding box center [351, 251] width 81 height 24
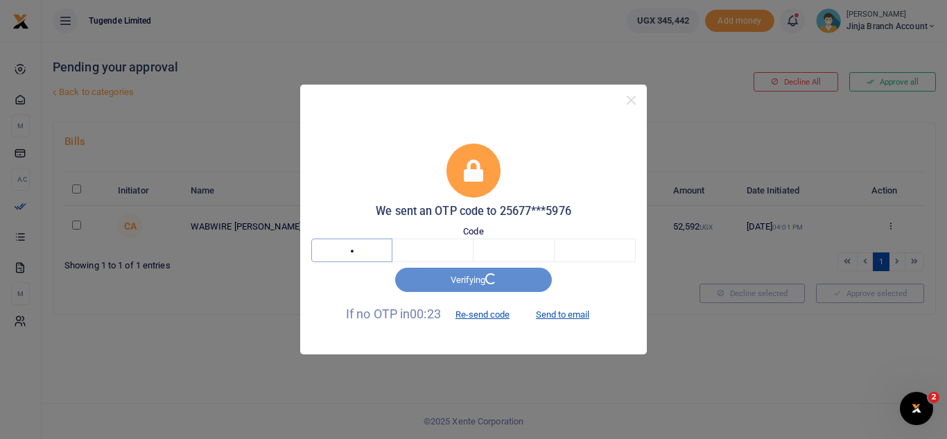
type input "2"
type input "5"
type input "7"
type input "6"
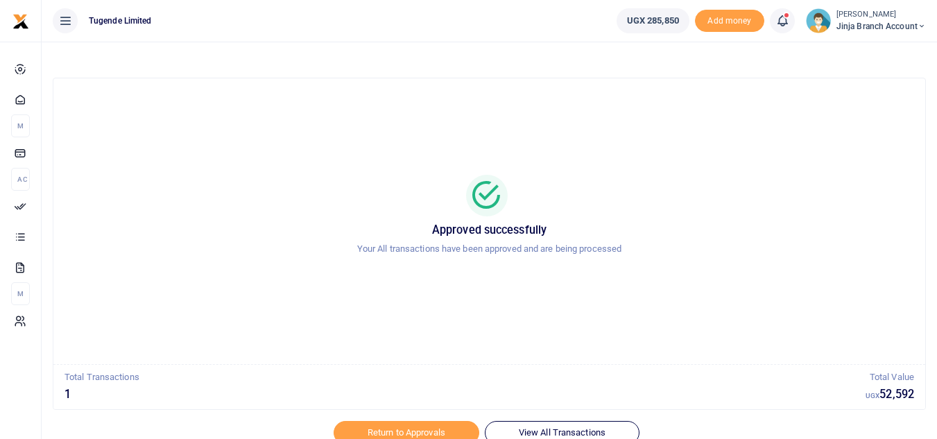
click at [897, 26] on span "Jinja branch account" at bounding box center [880, 26] width 89 height 12
click at [852, 53] on link "Switch accounts" at bounding box center [872, 50] width 110 height 19
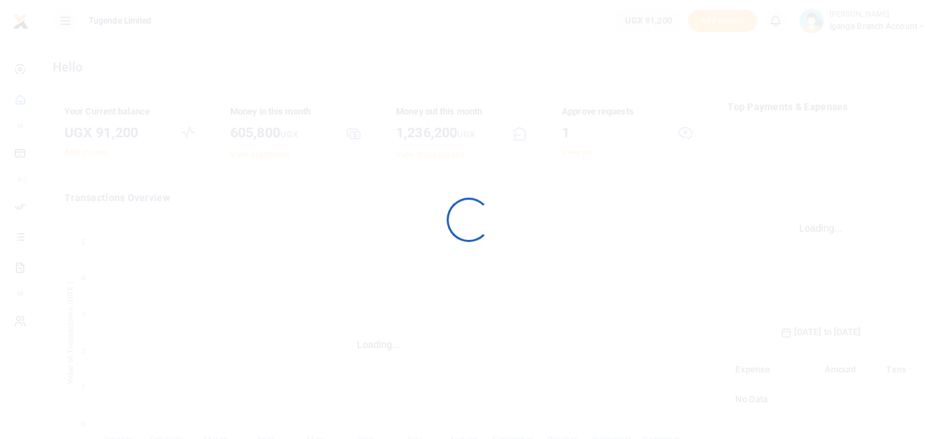
scroll to position [207, 176]
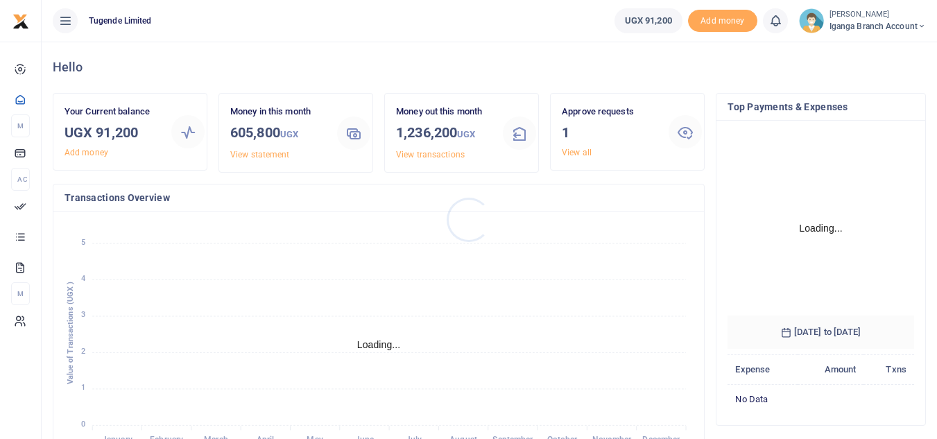
click at [569, 150] on div at bounding box center [468, 219] width 937 height 439
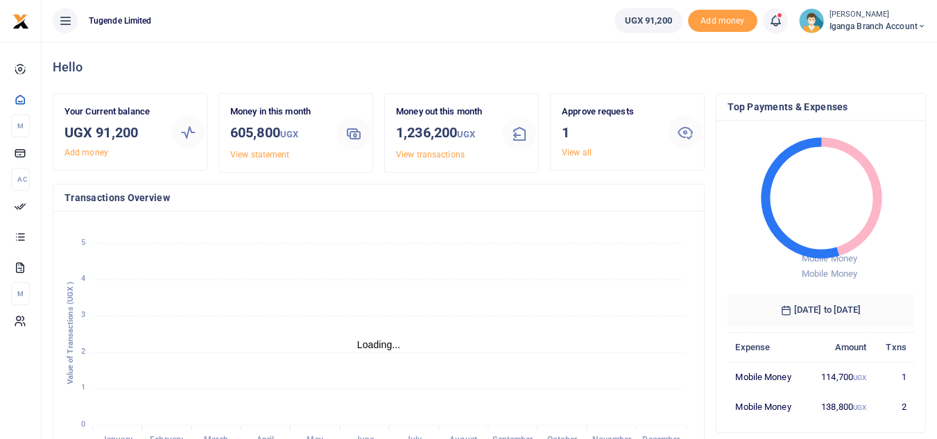
scroll to position [11, 11]
click at [582, 148] on link "View all" at bounding box center [577, 153] width 30 height 10
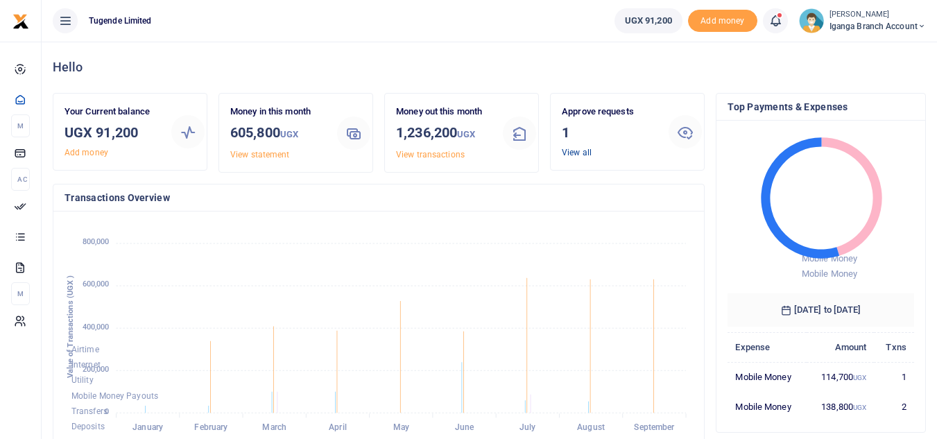
click at [567, 151] on link "View all" at bounding box center [577, 153] width 30 height 10
click at [564, 154] on link "View all" at bounding box center [577, 153] width 30 height 10
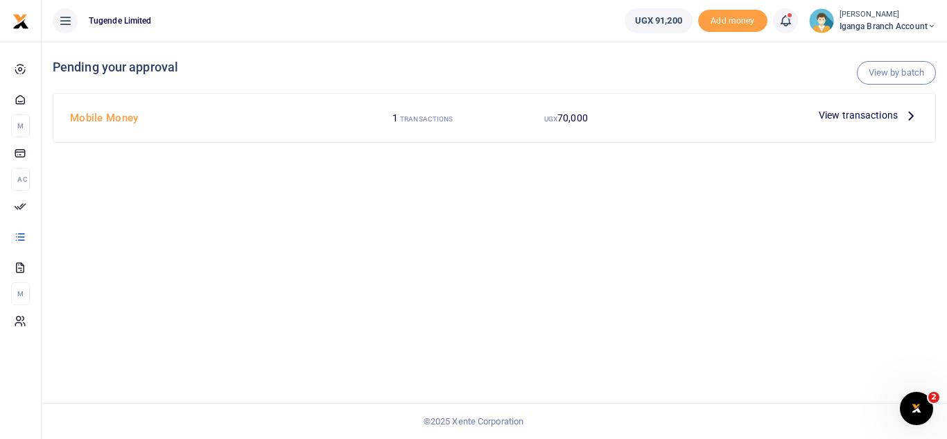
click at [913, 113] on icon at bounding box center [911, 114] width 15 height 15
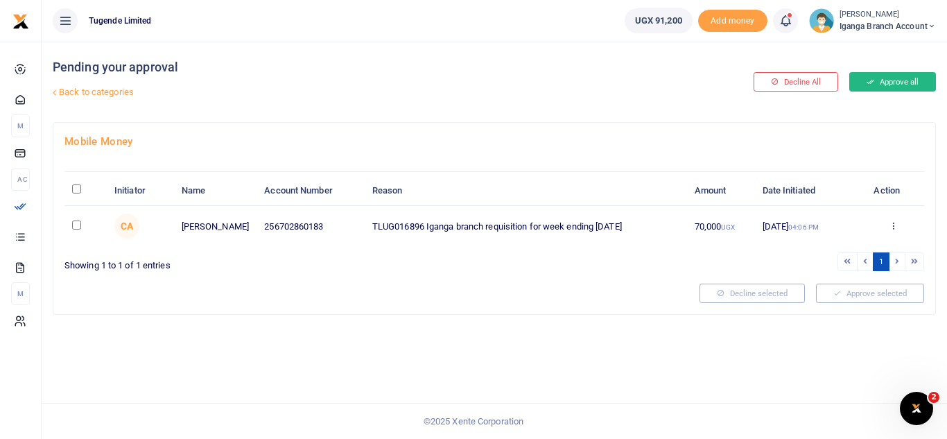
click at [909, 82] on button "Approve all" at bounding box center [892, 81] width 87 height 19
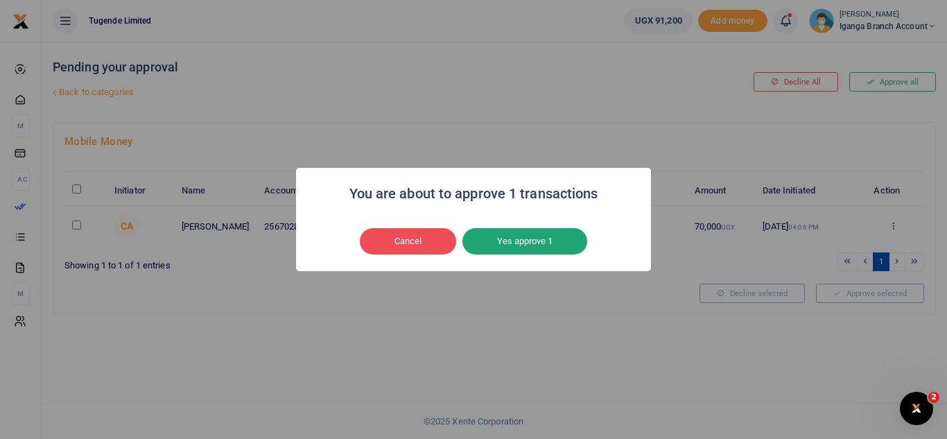
click at [498, 243] on button "Yes approve 1" at bounding box center [524, 241] width 125 height 26
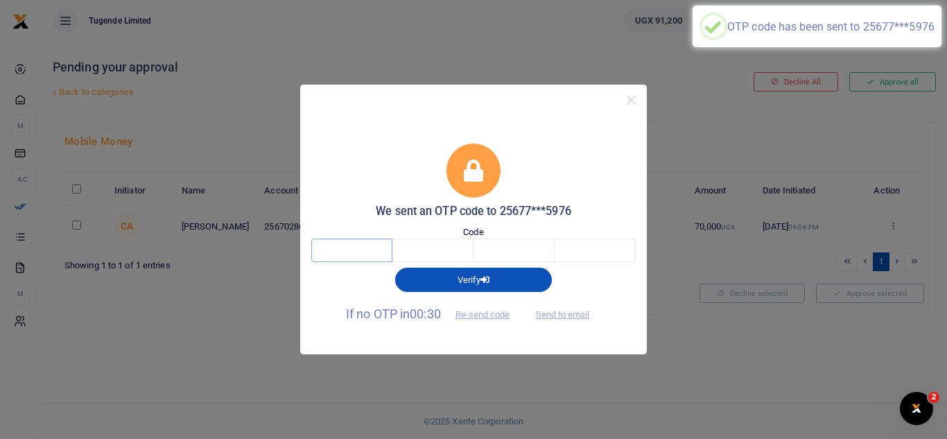
click at [361, 258] on input "text" at bounding box center [351, 251] width 81 height 24
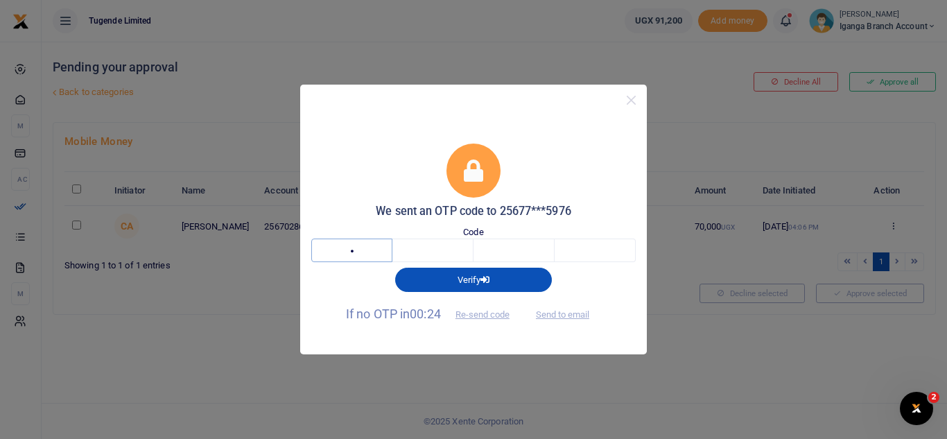
type input "6"
type input "8"
type input "1"
type input "9"
